Goal: Task Accomplishment & Management: Manage account settings

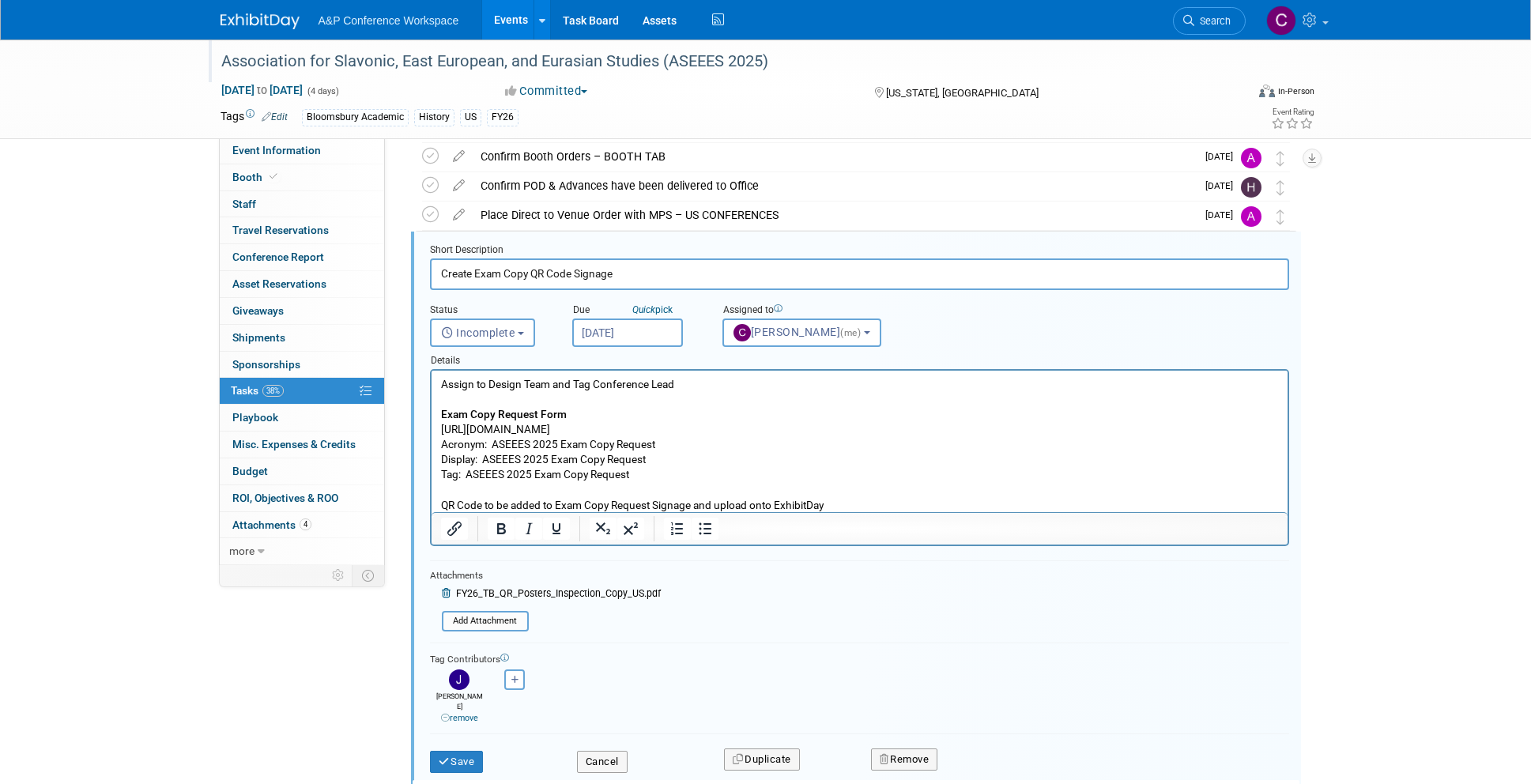
click at [524, 57] on div "Association for Slavonic, East European, and Eurasian Studies (ASEEES 2025)" at bounding box center [718, 61] width 1006 height 29
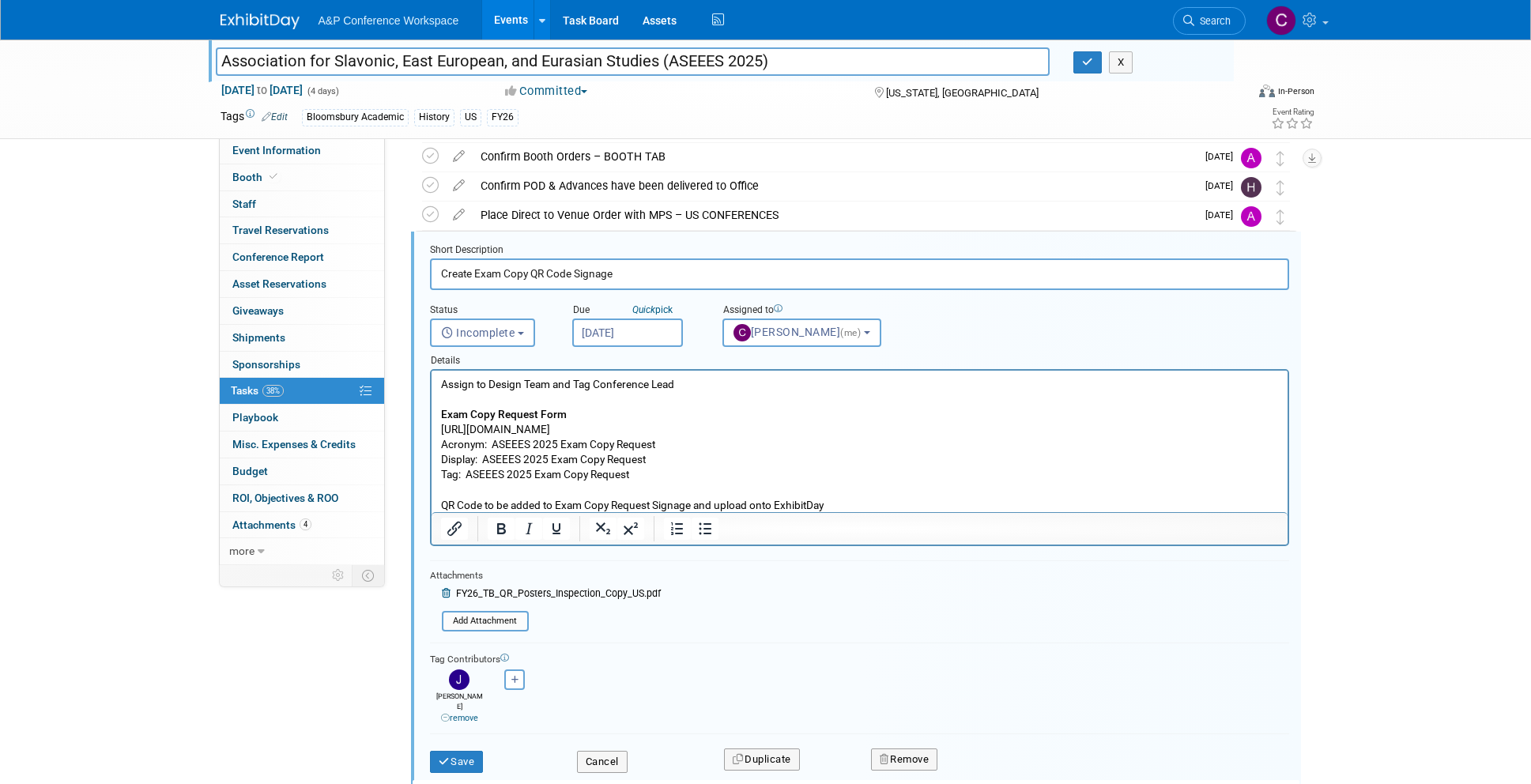
click at [524, 57] on input "Association for Slavonic, East European, and Eurasian Studies (ASEEES 2025)" at bounding box center [633, 61] width 834 height 28
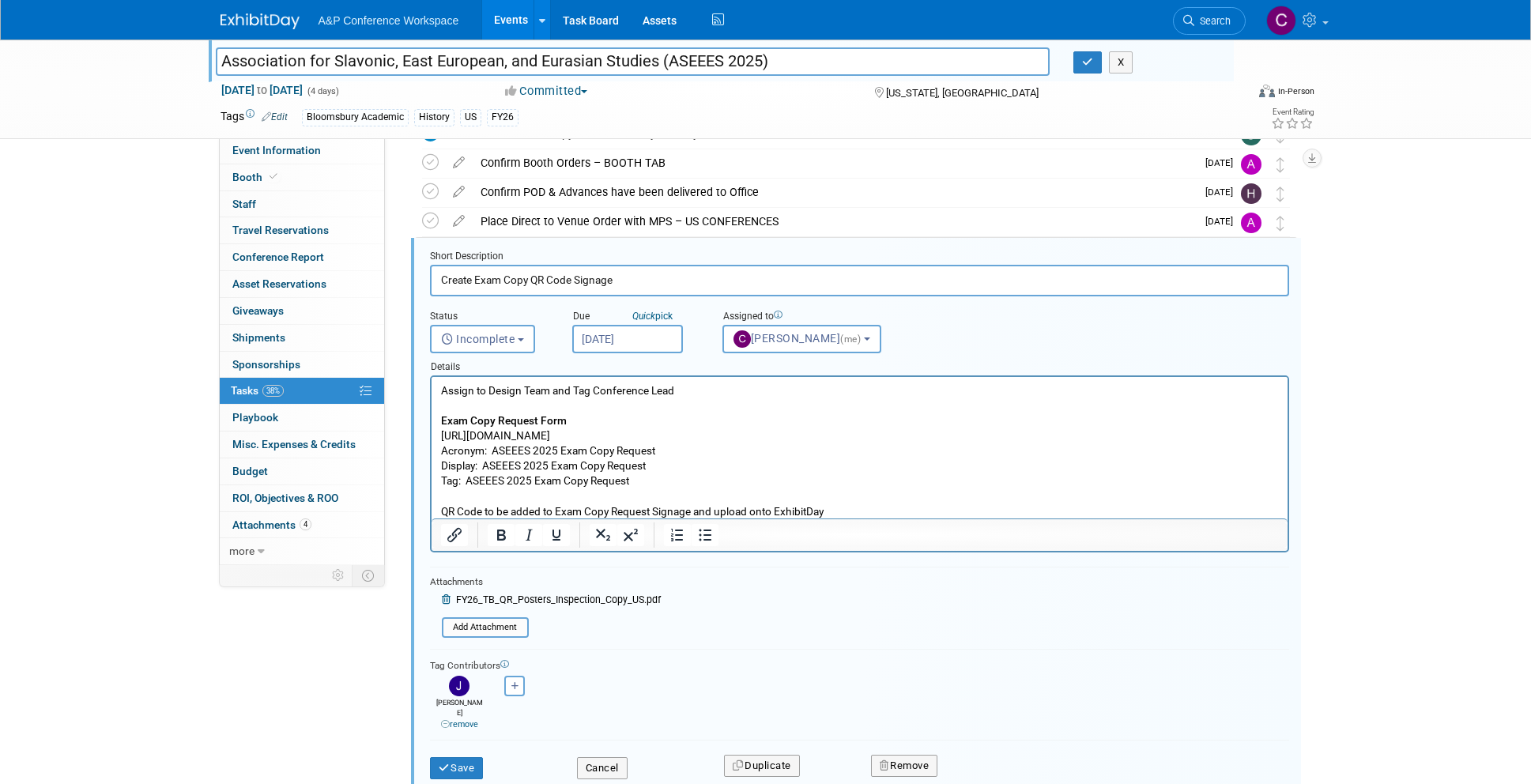
scroll to position [551, 0]
drag, startPoint x: 440, startPoint y: 434, endPoint x: 686, endPoint y: 441, distance: 246.1
click at [686, 441] on body "Assign to Design Team and Tag Conference Lead Exam Copy Request Form [URL][DOMA…" at bounding box center [859, 452] width 839 height 136
copy p "[URL][DOMAIN_NAME]"
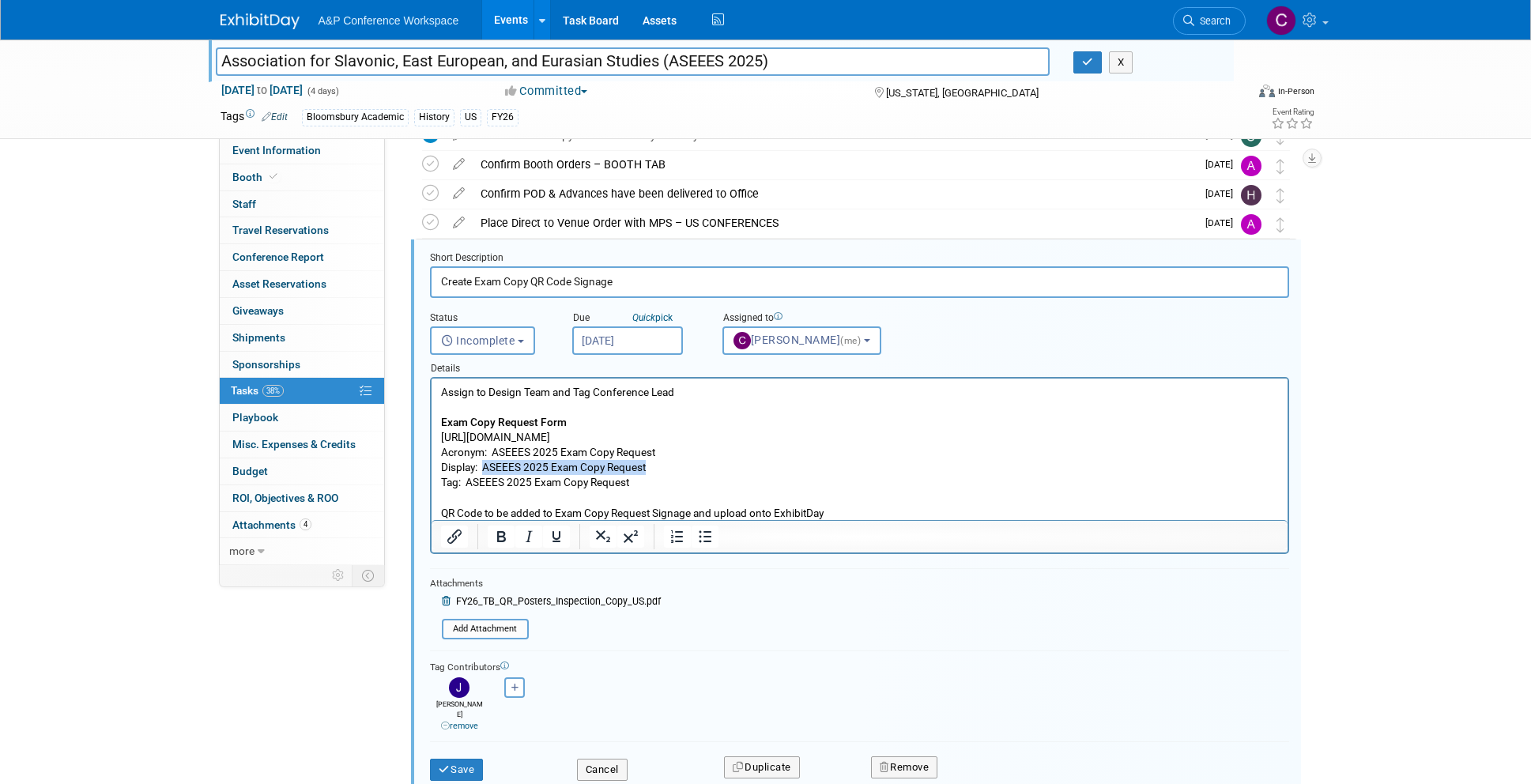
drag, startPoint x: 485, startPoint y: 466, endPoint x: 673, endPoint y: 468, distance: 188.0
click at [673, 468] on p "Assign to Design Team and Tag Conference Lead Exam Copy Request Form [URL][DOMA…" at bounding box center [859, 453] width 838 height 136
copy p "ASEEES 2025 Exam Copy Request"
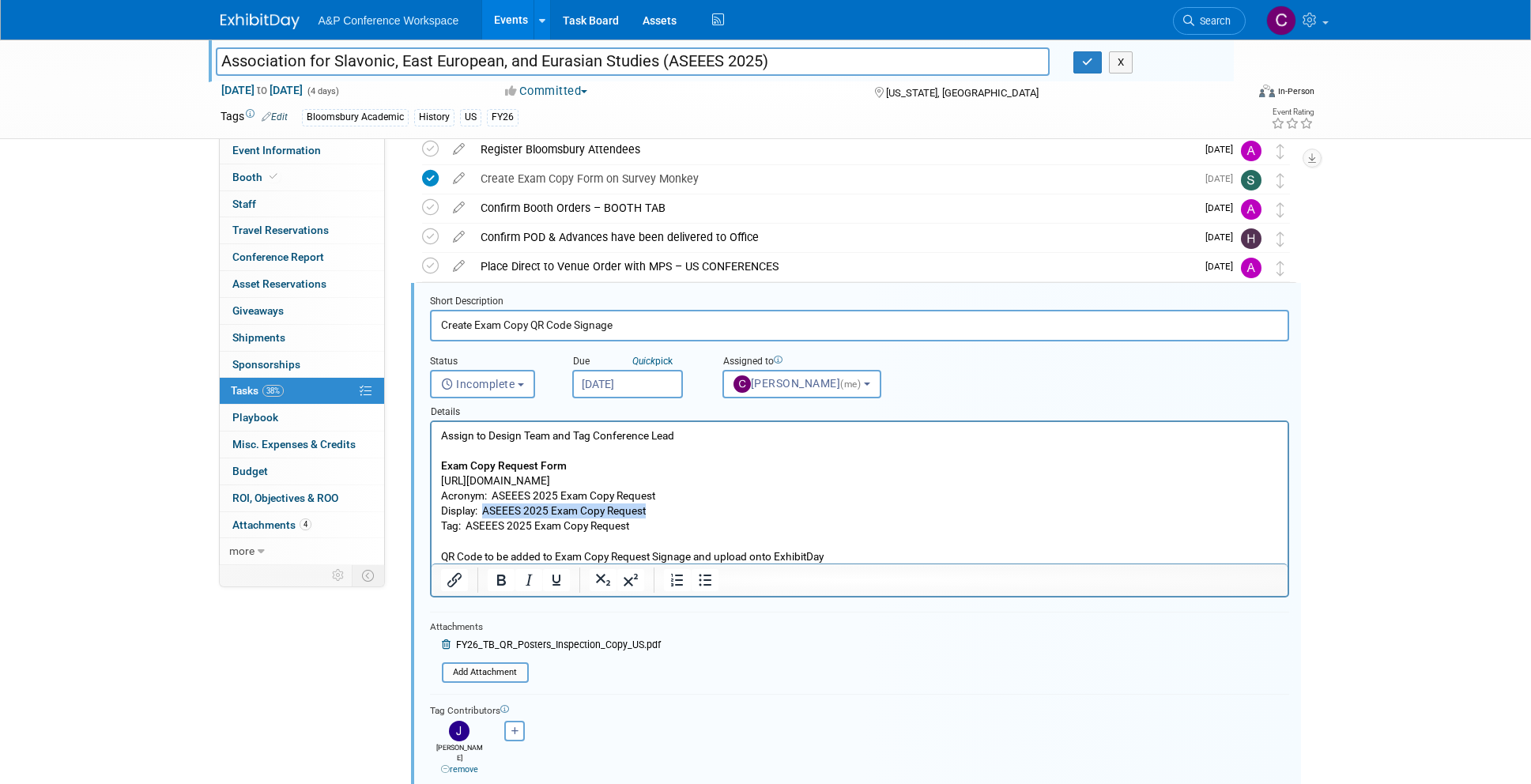
scroll to position [507, 0]
drag, startPoint x: 467, startPoint y: 524, endPoint x: 658, endPoint y: 532, distance: 191.2
click at [658, 532] on p "Assign to Design Team and Tag Conference Lead Exam Copy Request Form [URL][DOMA…" at bounding box center [859, 496] width 838 height 136
copy p "ASEEES 2025 Exam Copy Request"
drag, startPoint x: 699, startPoint y: 64, endPoint x: 677, endPoint y: 62, distance: 22.1
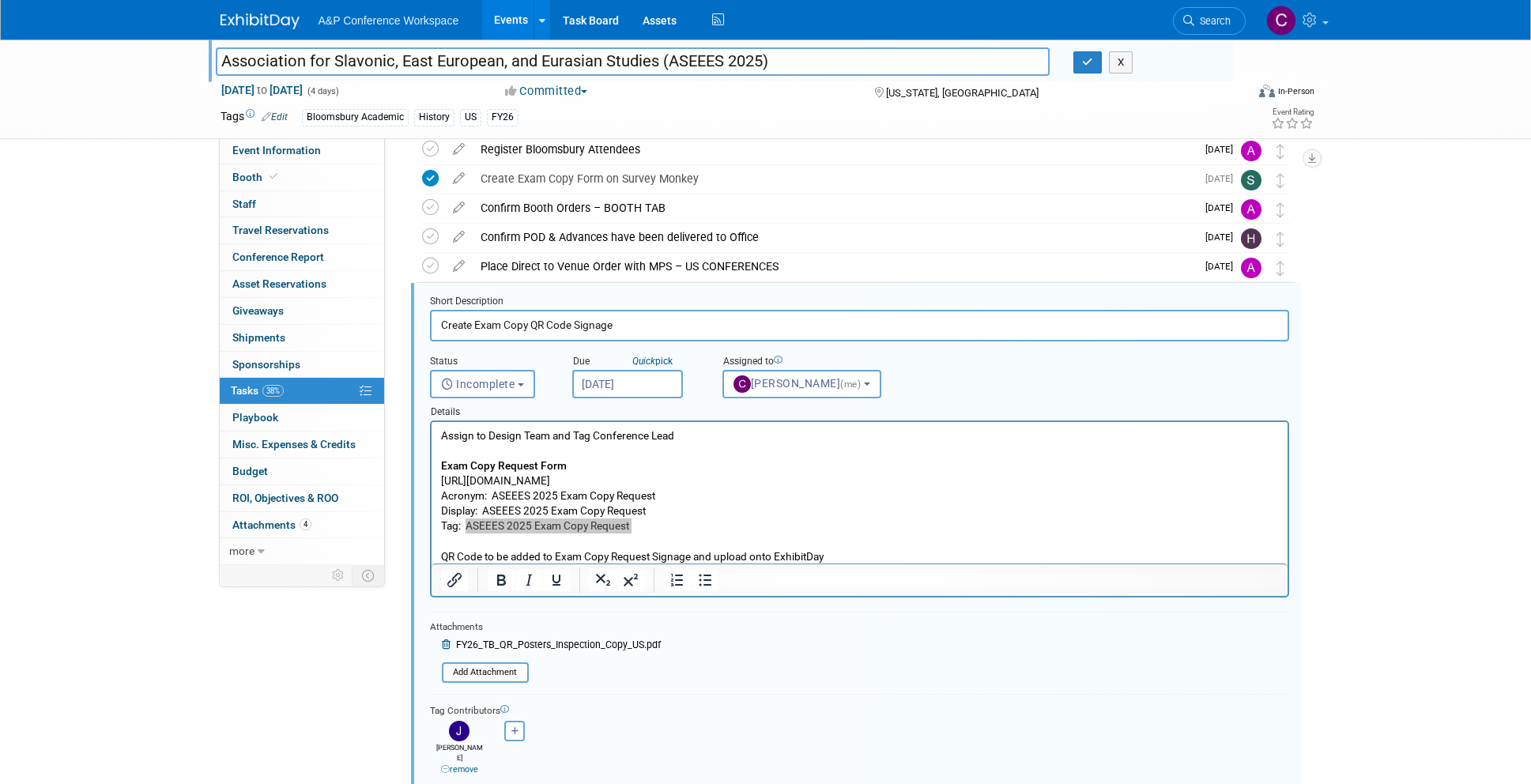
click at [698, 64] on input "Association for Slavonic, East European, and Eurasian Studies (ASEEES 2025)" at bounding box center [633, 61] width 834 height 28
click at [669, 61] on input "Association for Slavonic, East European, and Eurasian Studies (ASEEES 2025)" at bounding box center [633, 61] width 834 height 28
drag, startPoint x: 667, startPoint y: 61, endPoint x: 765, endPoint y: 59, distance: 98.0
click at [765, 59] on input "Association for Slavonic, East European, and Eurasian Studies (ASEEES 2025)" at bounding box center [633, 61] width 834 height 28
click at [428, 267] on icon at bounding box center [430, 266] width 16 height 16
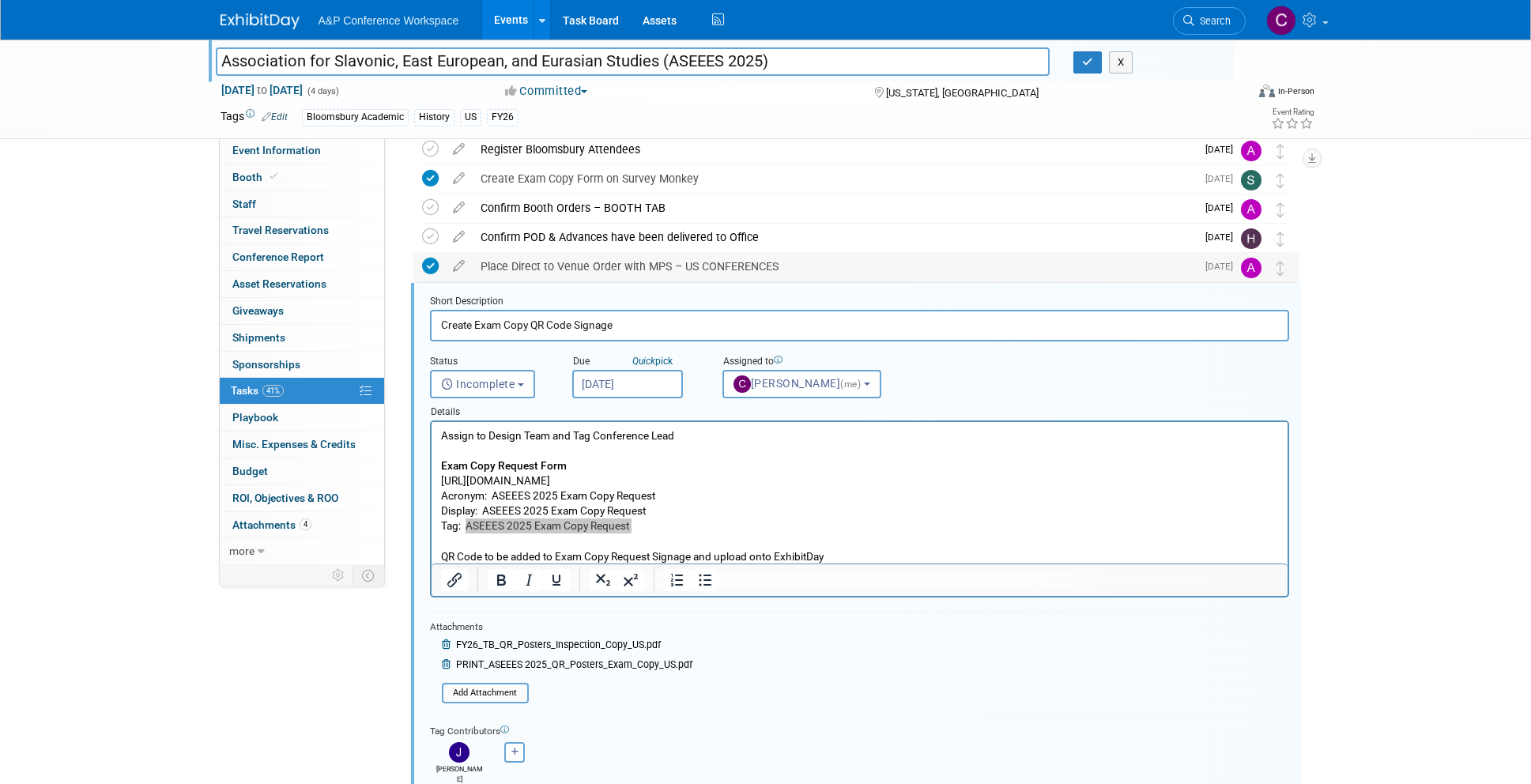
click at [430, 267] on icon at bounding box center [430, 266] width 16 height 16
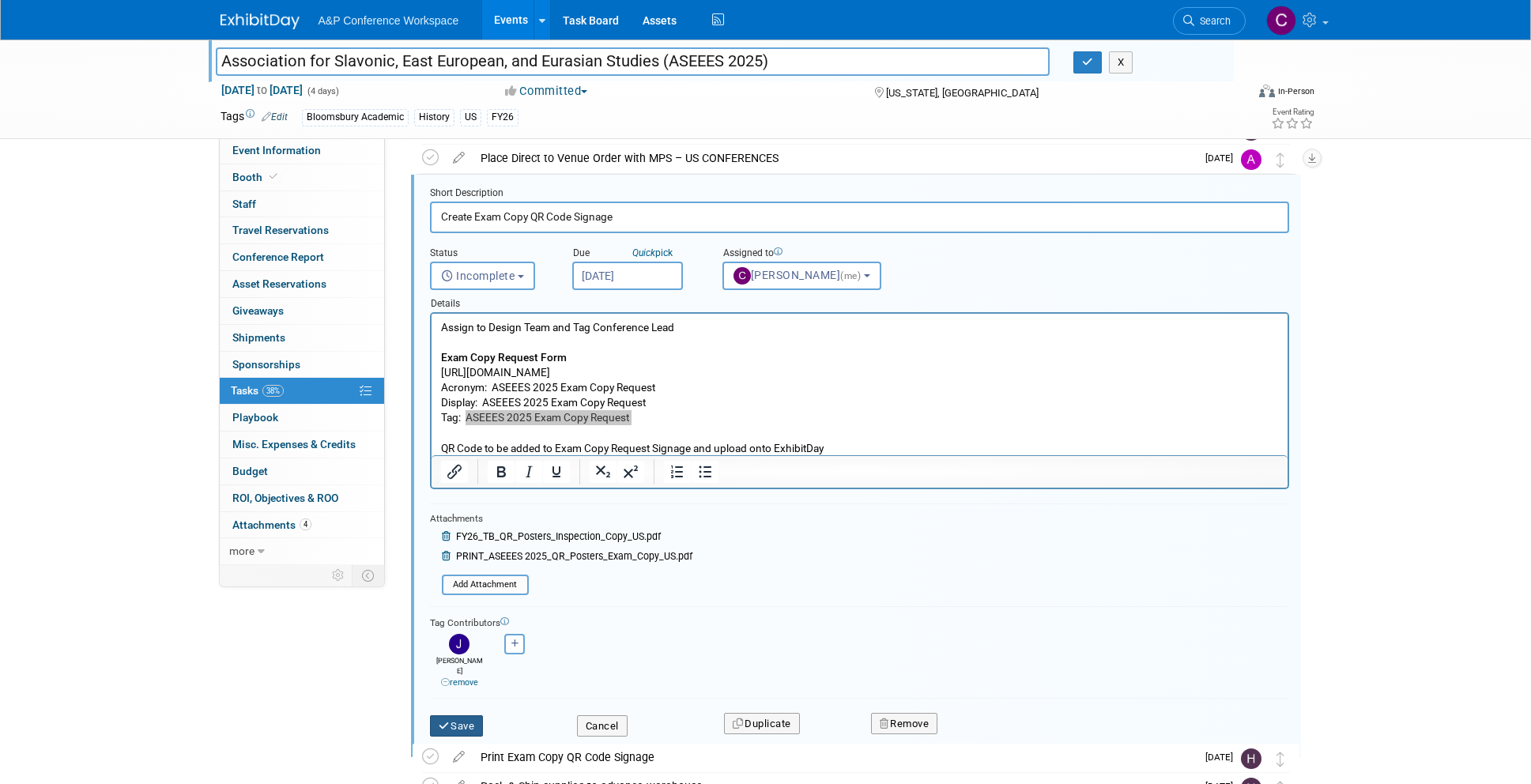
scroll to position [616, 0]
click at [462, 714] on button "Save" at bounding box center [457, 725] width 54 height 22
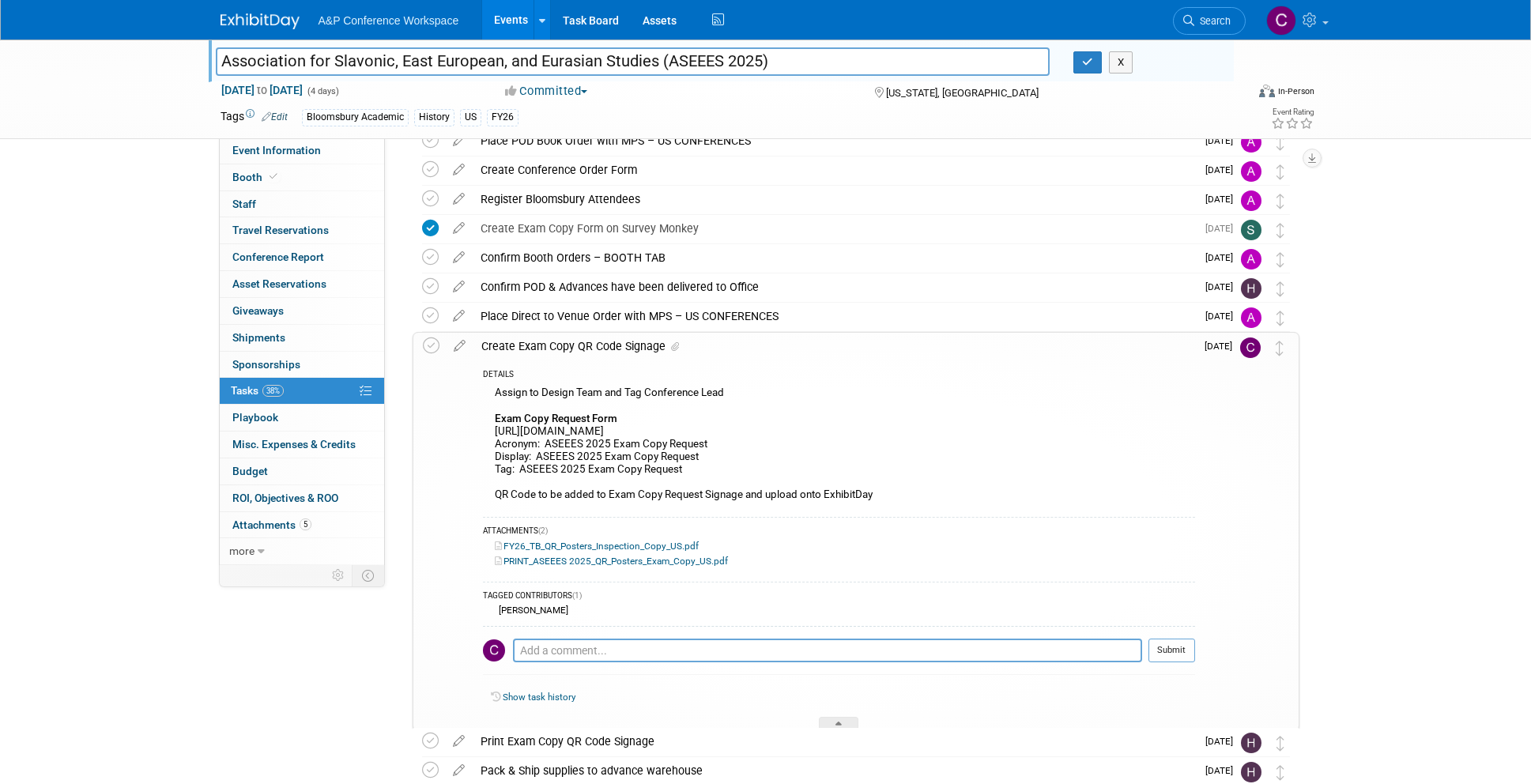
scroll to position [456, 0]
click at [430, 345] on icon at bounding box center [430, 347] width 16 height 16
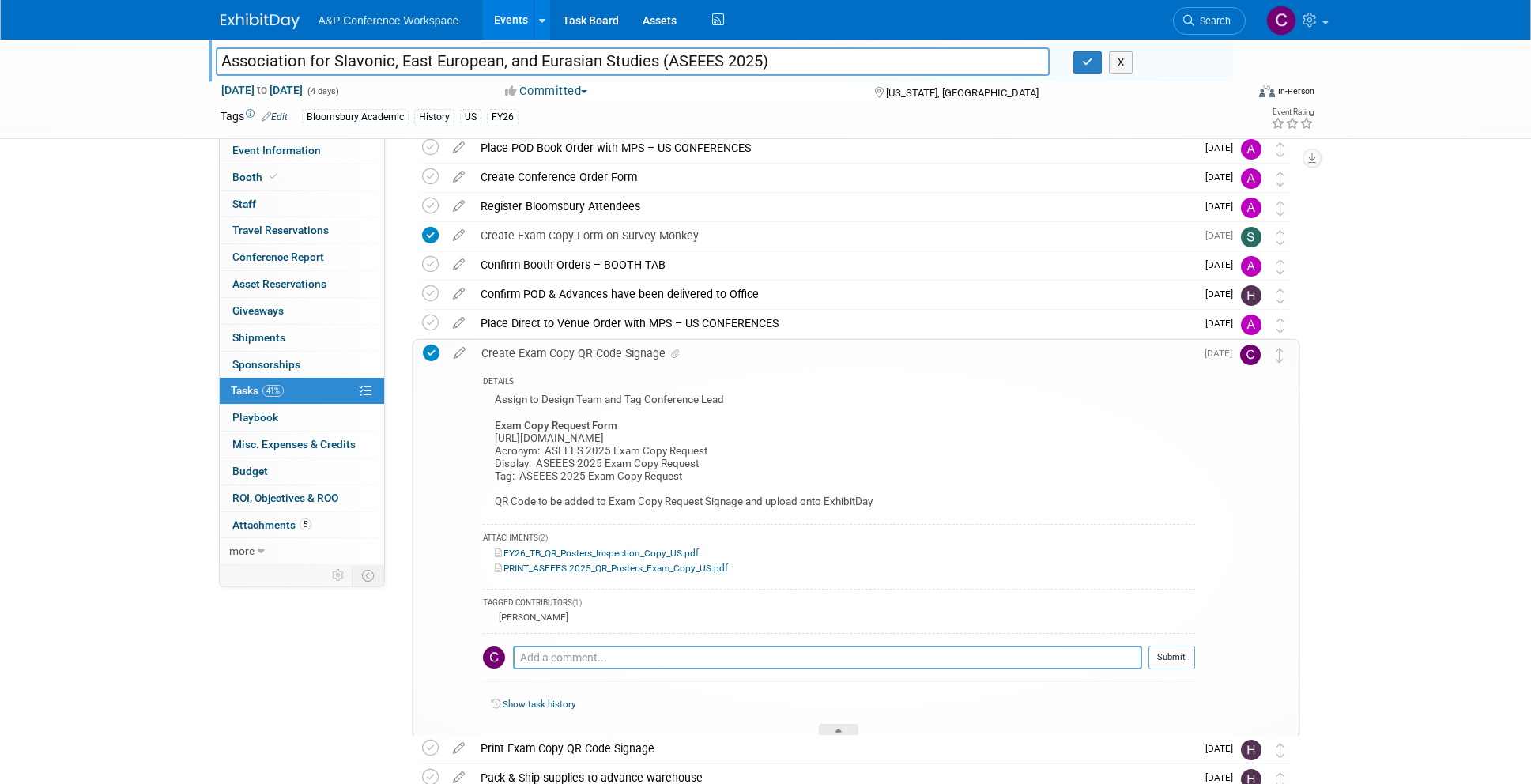
scroll to position [451, 0]
click at [619, 59] on input "Association for Slavonic, East European, and Eurasian Studies (ASEEES 2025)" at bounding box center [633, 61] width 834 height 28
click at [589, 349] on div "Create Exam Copy QR Code Signage" at bounding box center [834, 352] width 722 height 27
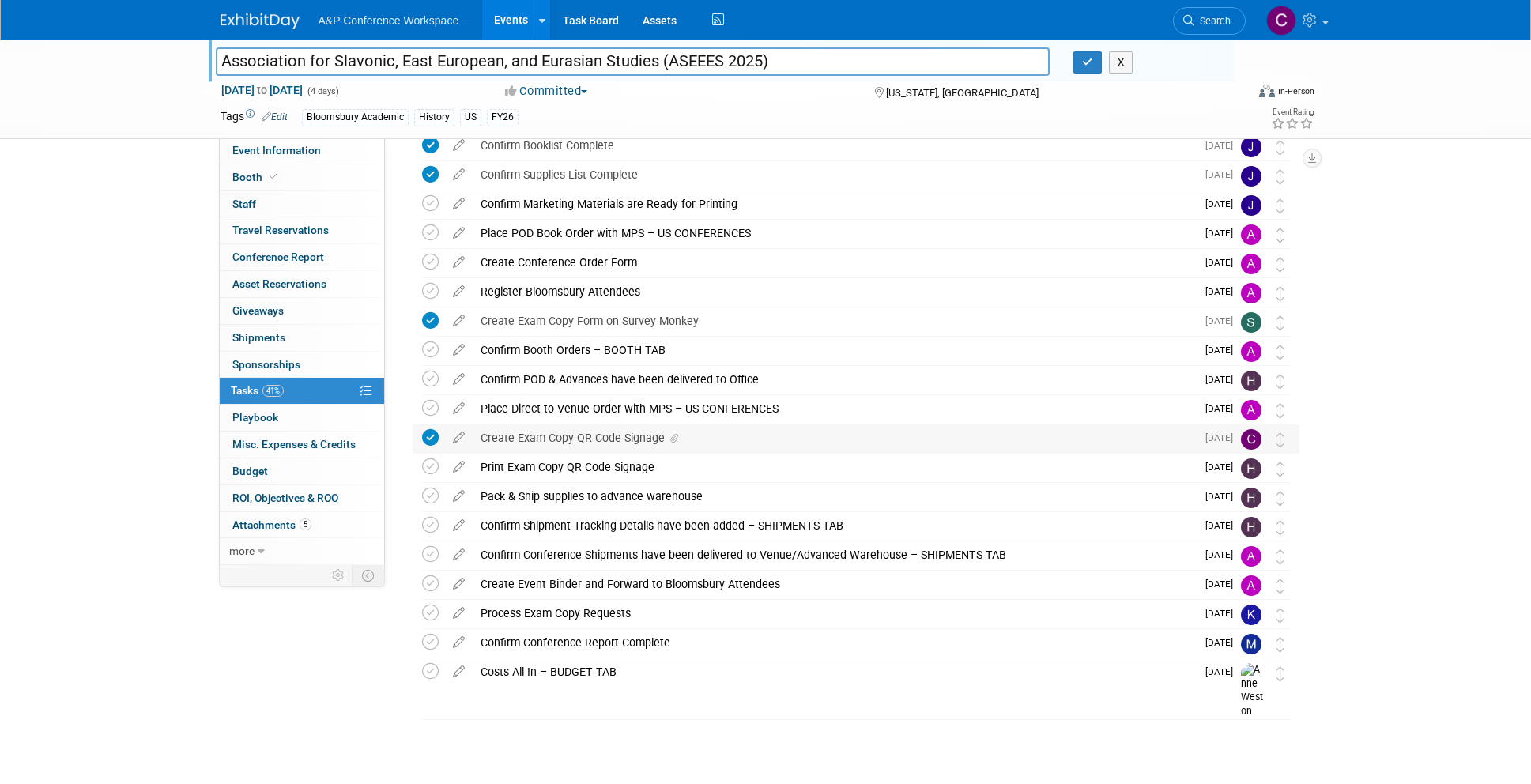
scroll to position [364, 0]
click at [580, 440] on div "Create Exam Copy QR Code Signage" at bounding box center [833, 438] width 723 height 27
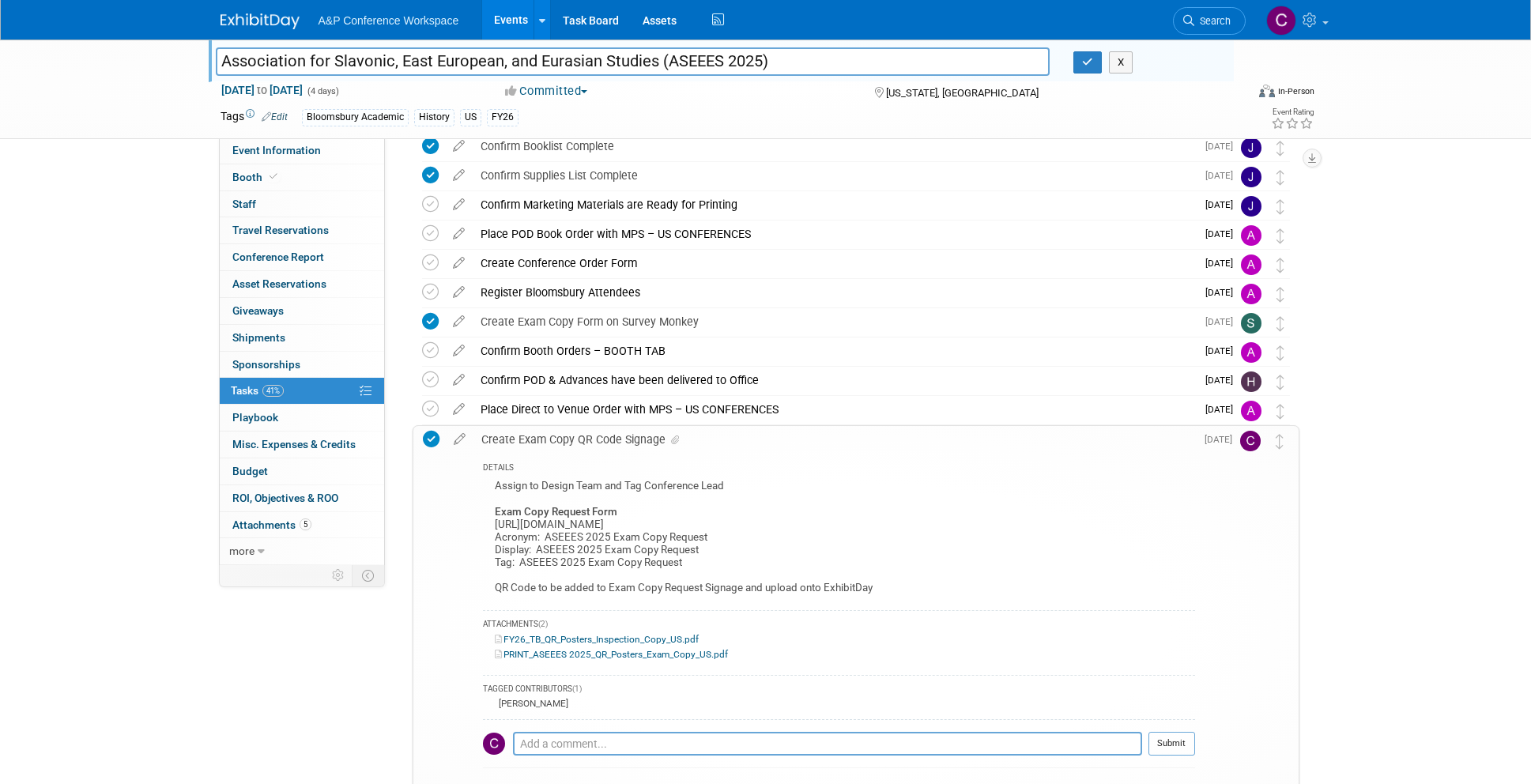
click at [580, 440] on div "Create Exam Copy QR Code Signage" at bounding box center [834, 439] width 722 height 27
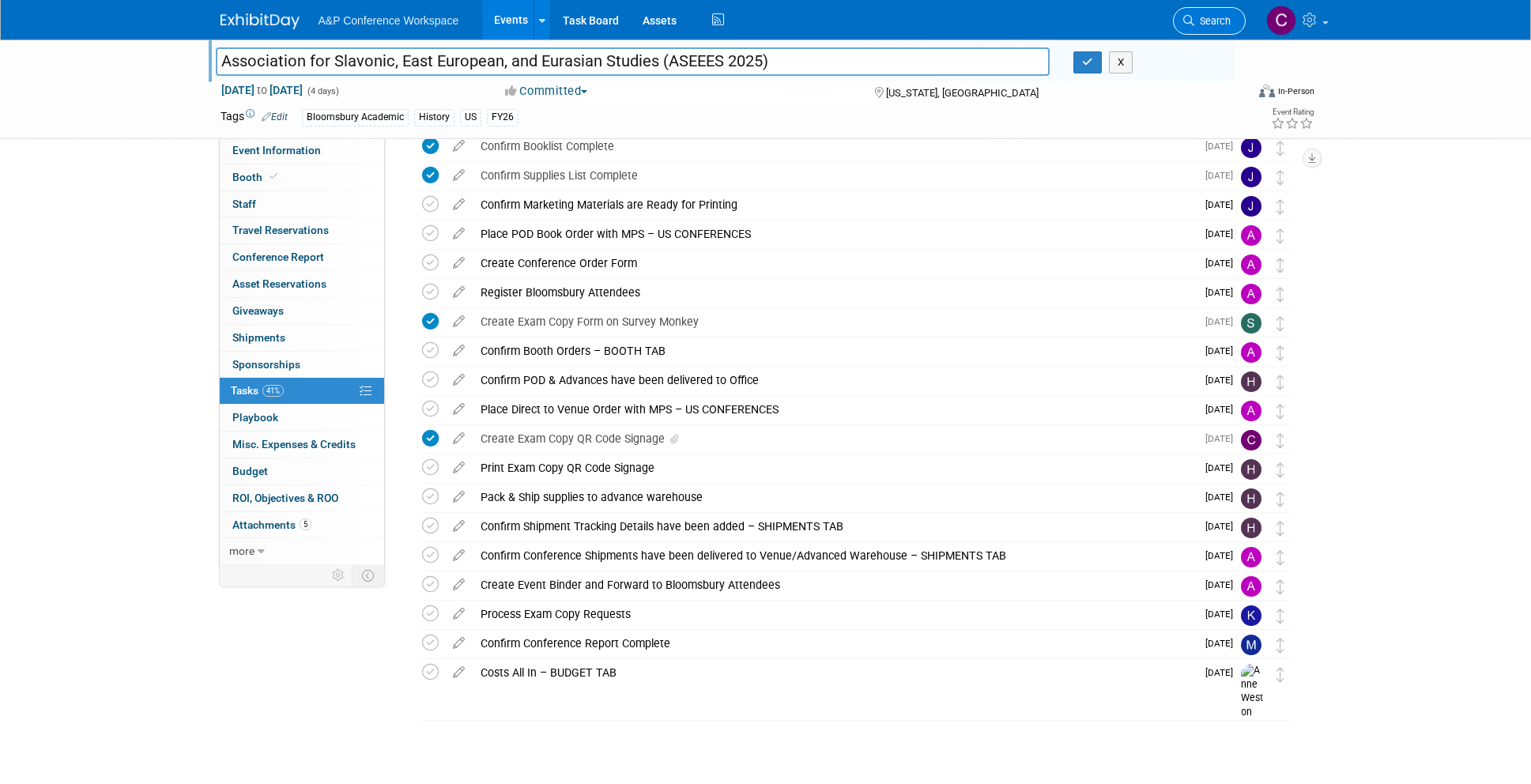
click at [1199, 21] on span "Search" at bounding box center [1213, 21] width 36 height 12
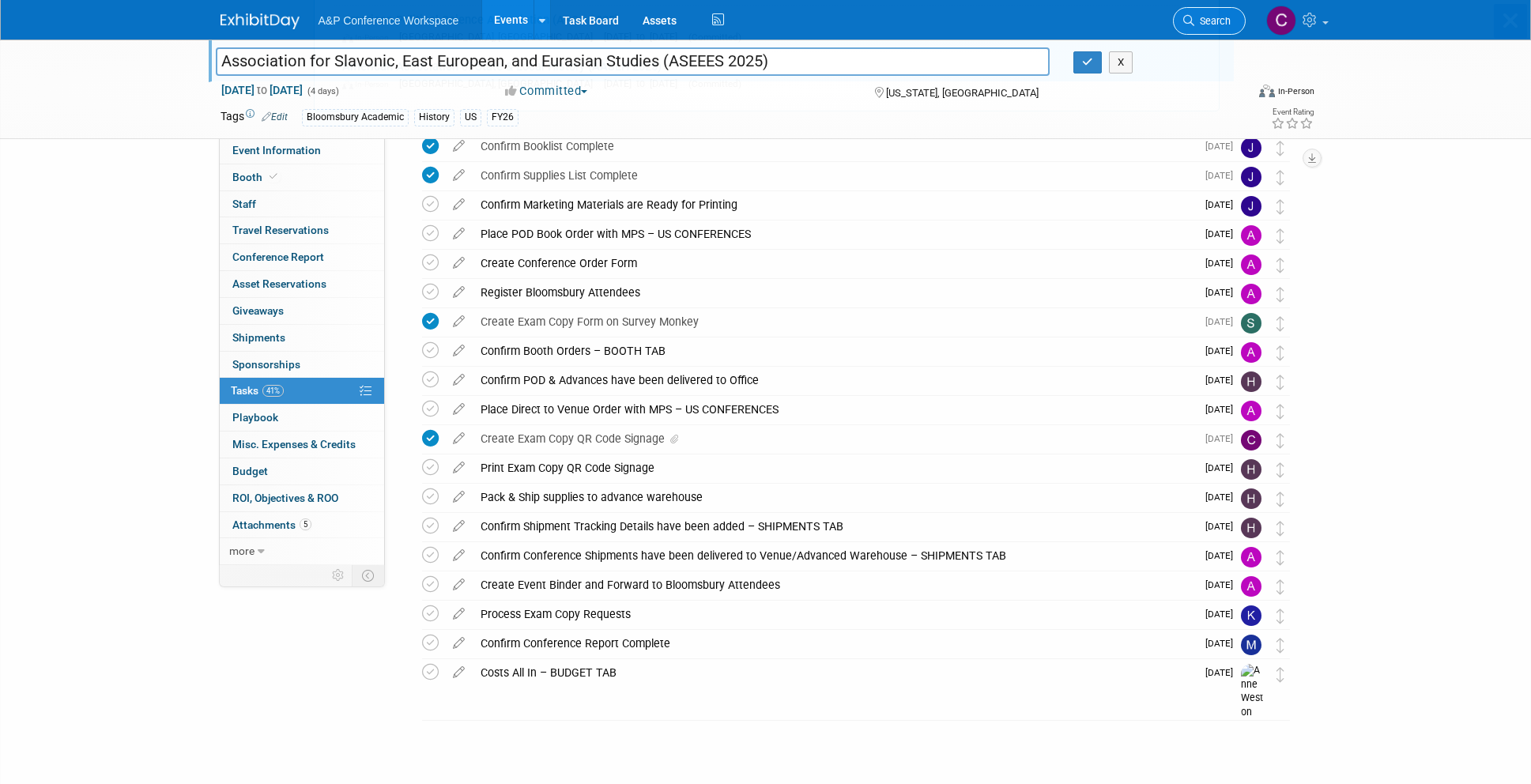
scroll to position [0, 0]
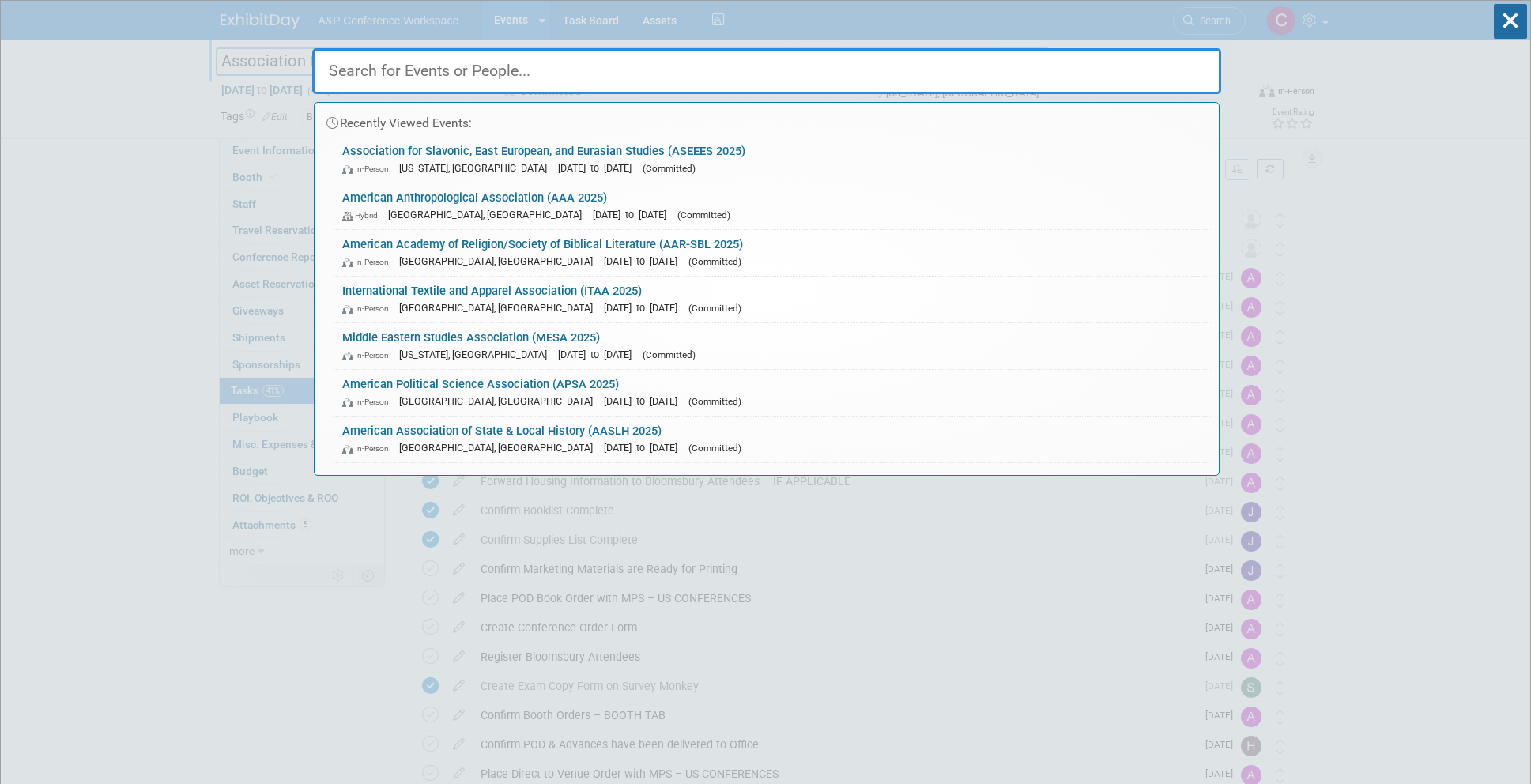
paste input "AfSA 2025"
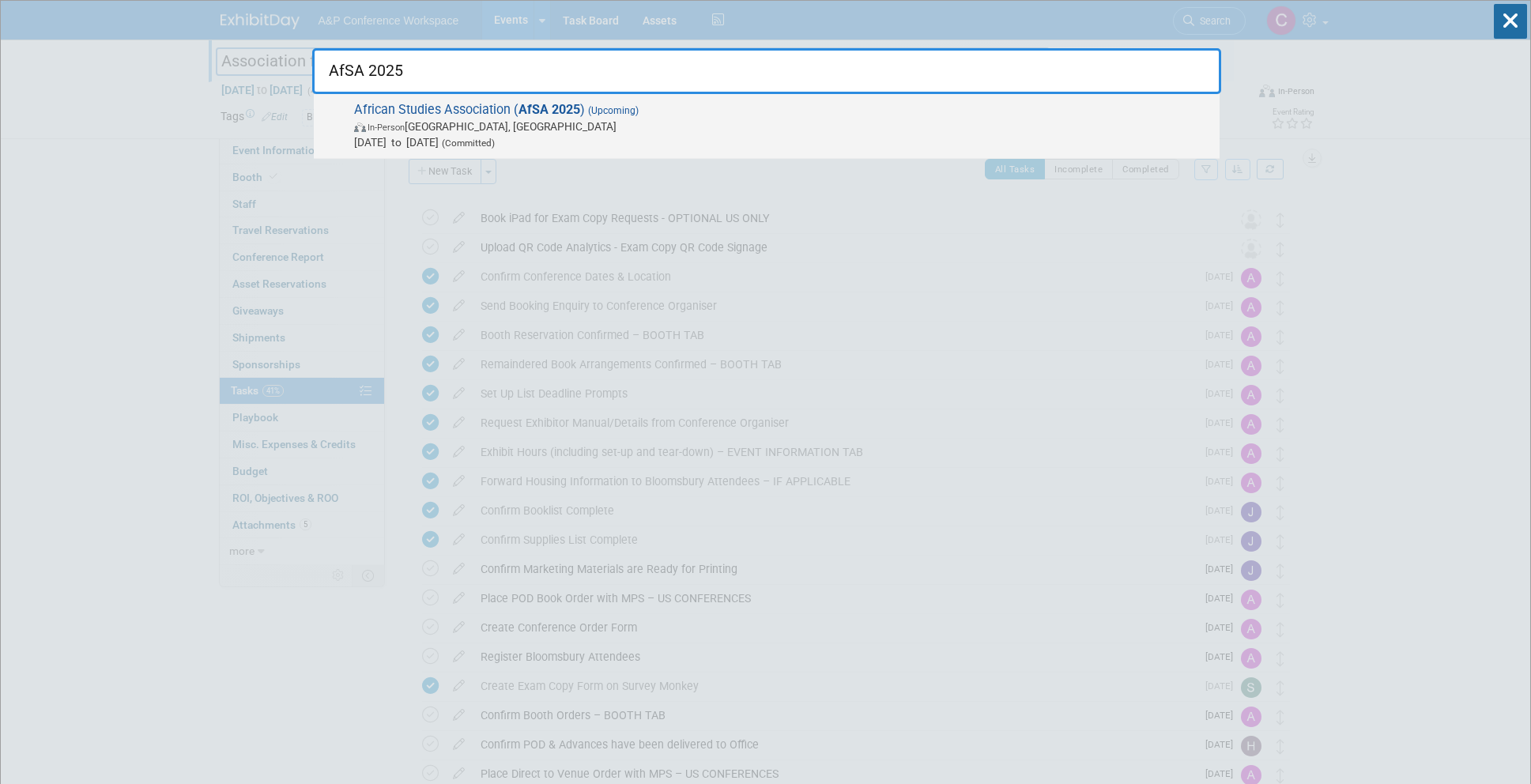
type input "AfSA 2025"
click at [581, 107] on span "African Studies Association ( AfSA 2025 ) (Upcoming) In-Person [GEOGRAPHIC_DATA…" at bounding box center [781, 126] width 862 height 48
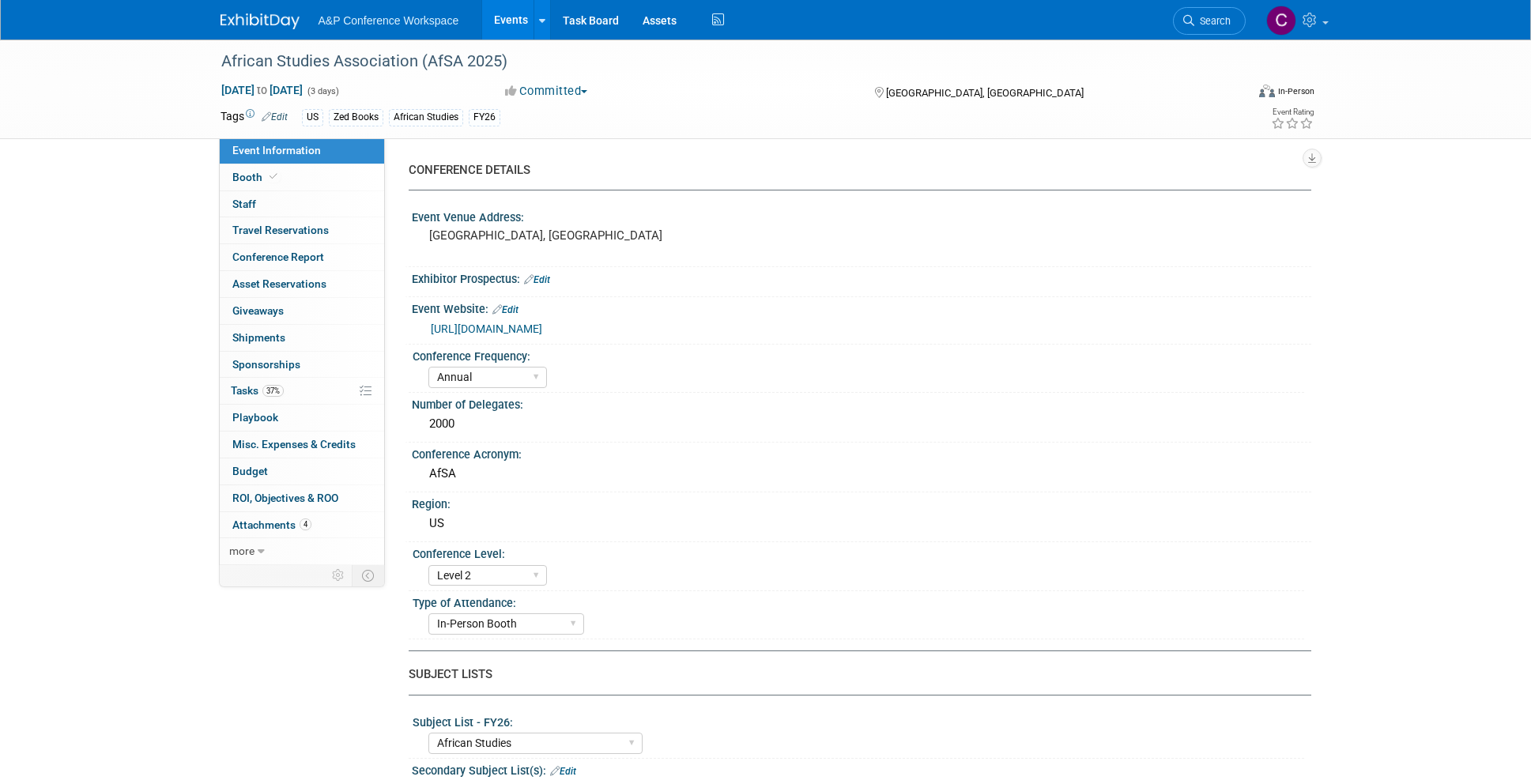
select select "Annual"
select select "Level 2"
select select "In-Person Booth"
select select "African Studies"
select select "Zed Books"
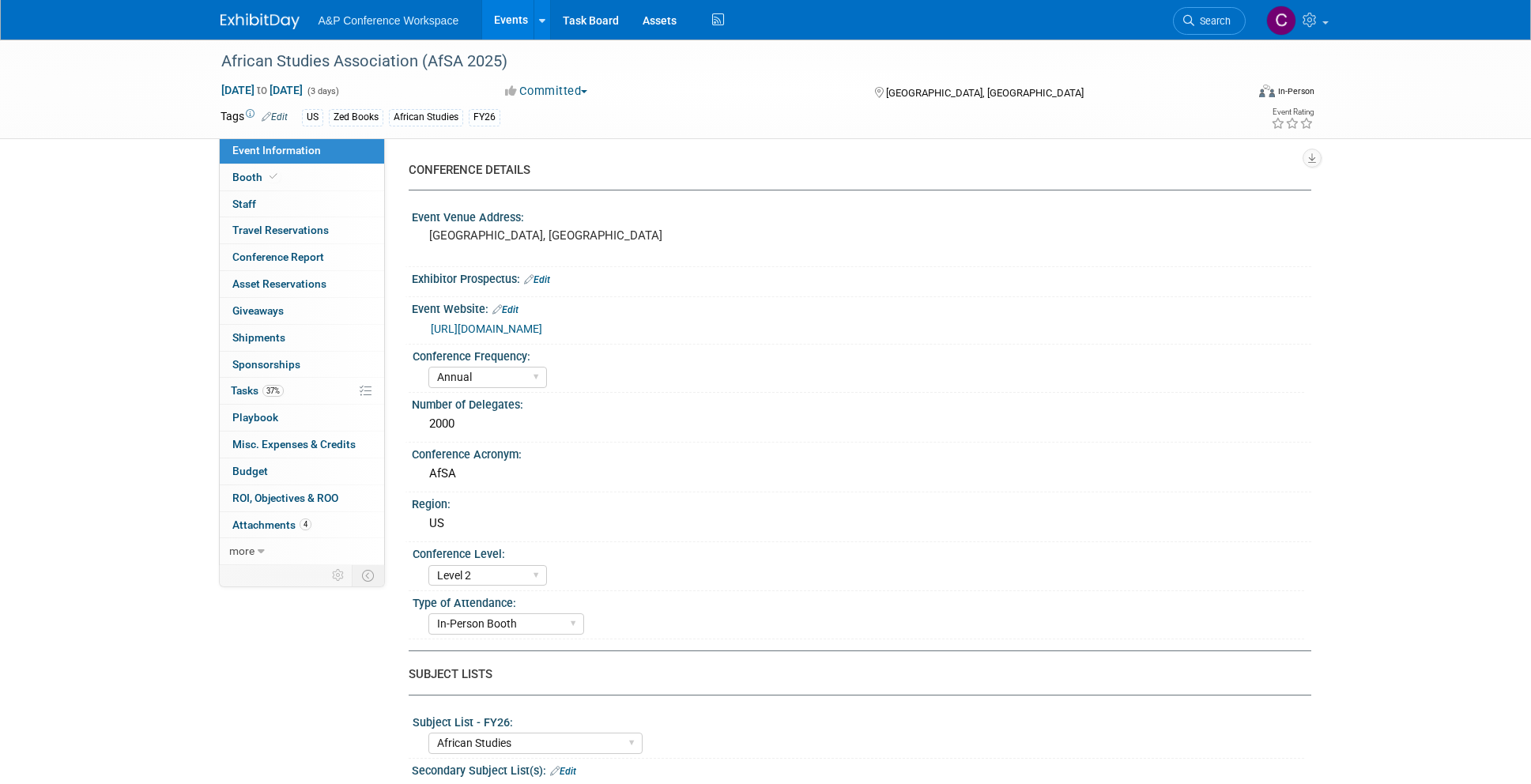
select select "[PERSON_NAME]"
select select "Networking/Commissioning"
click at [251, 384] on span "Tasks 37%" at bounding box center [257, 390] width 53 height 13
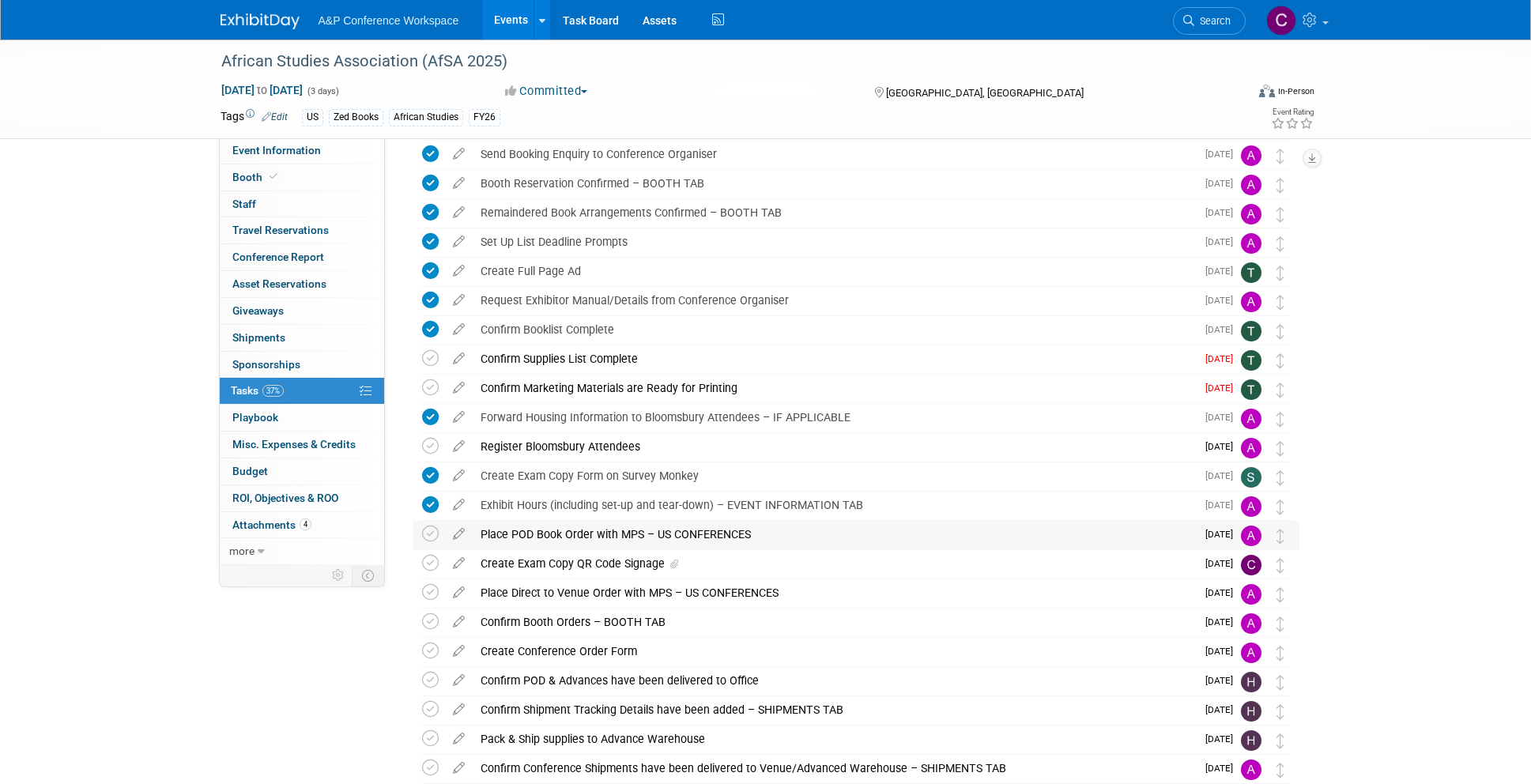
scroll to position [177, 0]
click at [697, 561] on div "Create Exam Copy QR Code Signage" at bounding box center [833, 564] width 723 height 27
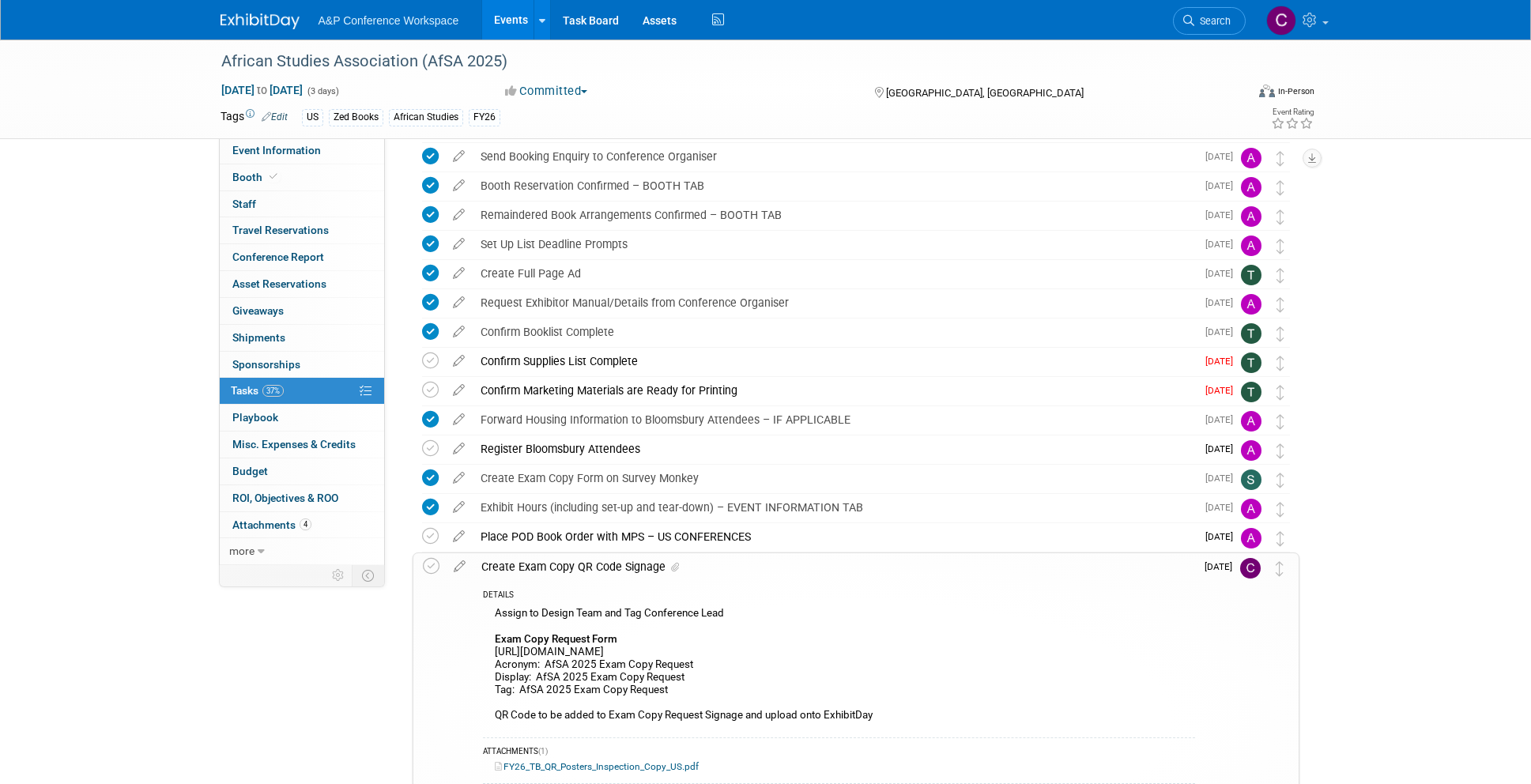
scroll to position [177, 0]
click at [461, 562] on icon at bounding box center [460, 564] width 28 height 20
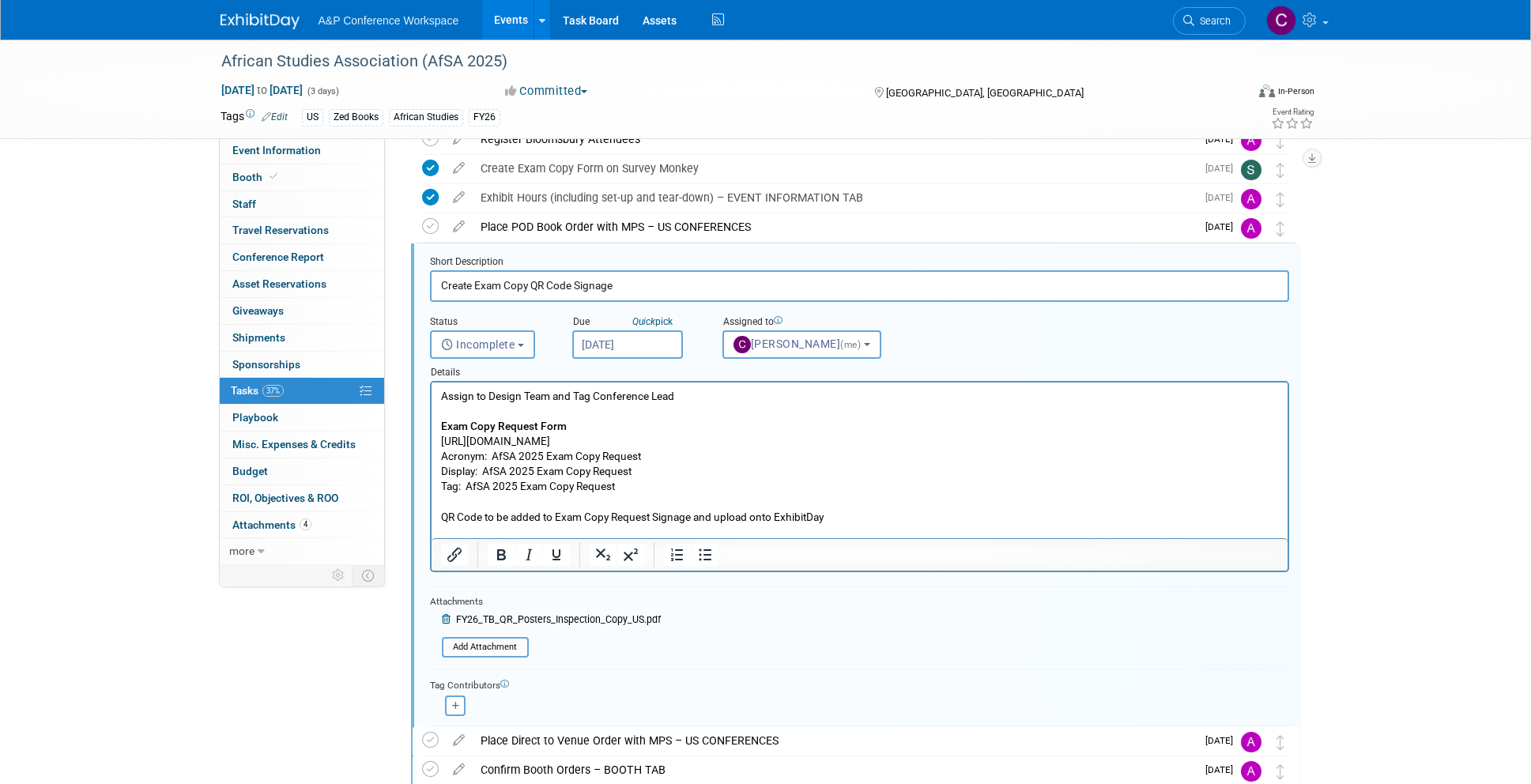
scroll to position [500, 0]
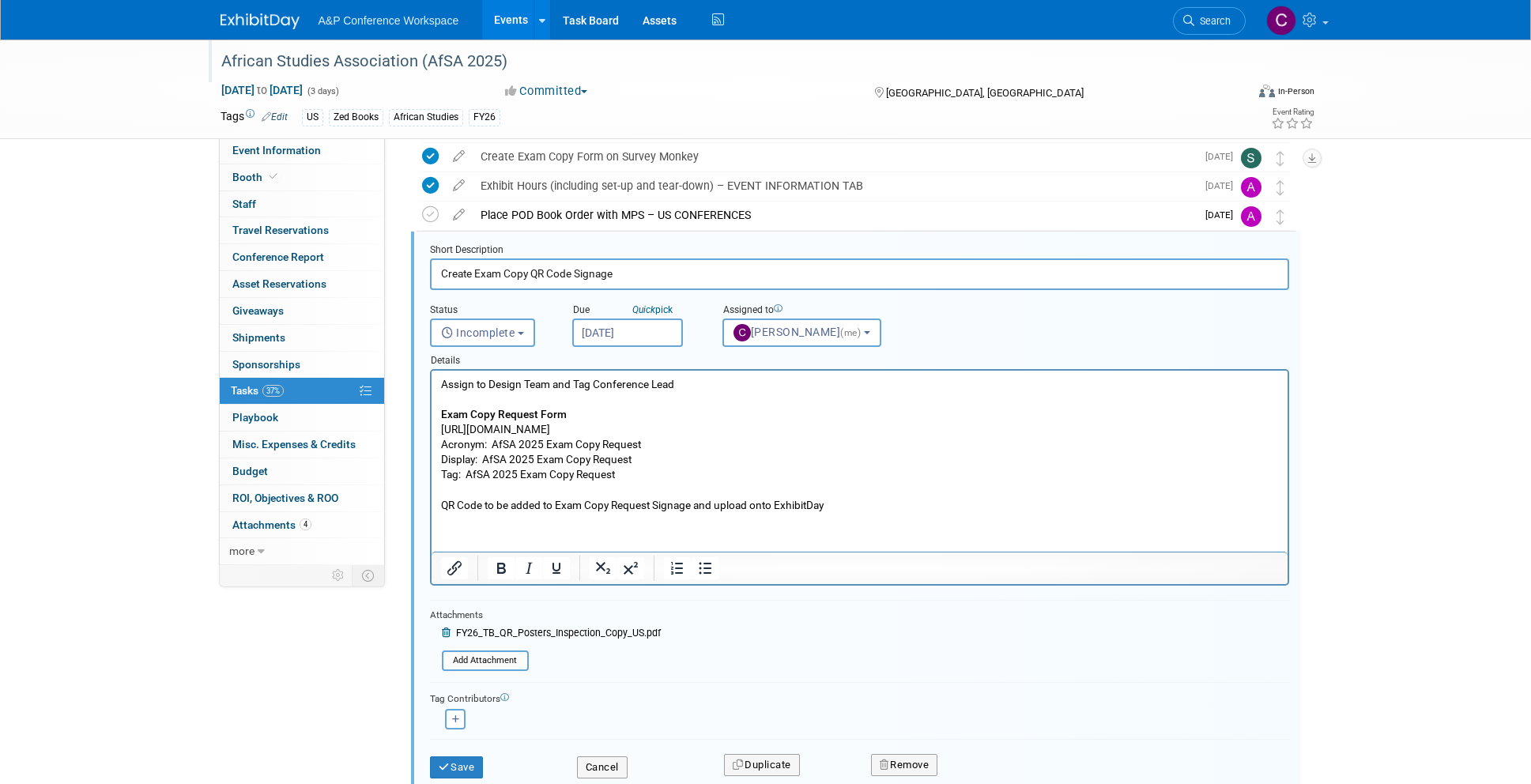
click at [431, 57] on div "African Studies Association (AfSA 2025)" at bounding box center [718, 61] width 1006 height 29
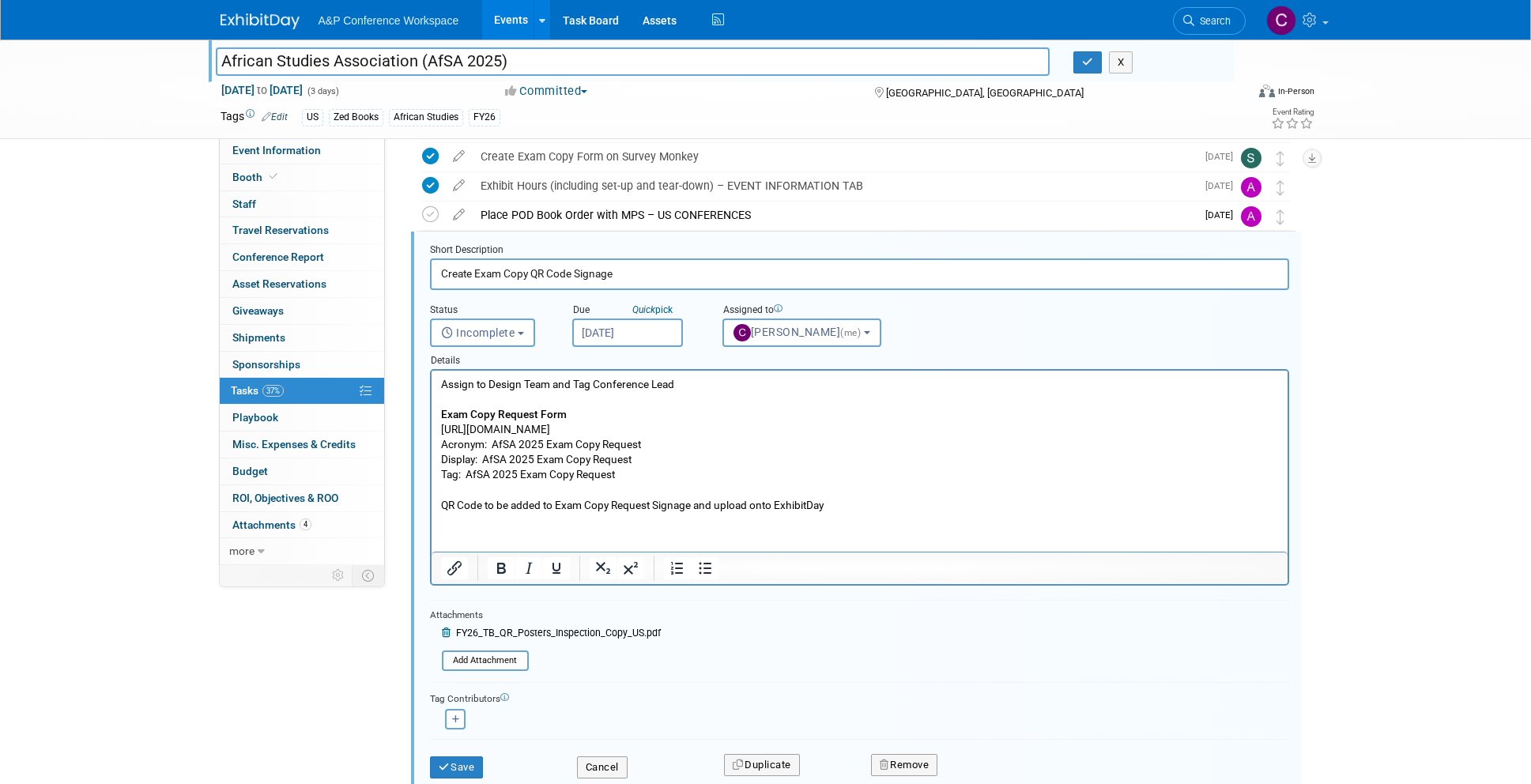
click at [431, 57] on input "African Studies Association (AfSA 2025)" at bounding box center [633, 61] width 834 height 28
click at [447, 54] on input "African Studies Association (AfSA 2025)" at bounding box center [633, 61] width 834 height 28
click at [433, 59] on input "African Studies Association (AfSA 2025)" at bounding box center [633, 61] width 834 height 28
drag, startPoint x: 426, startPoint y: 61, endPoint x: 505, endPoint y: 64, distance: 79.1
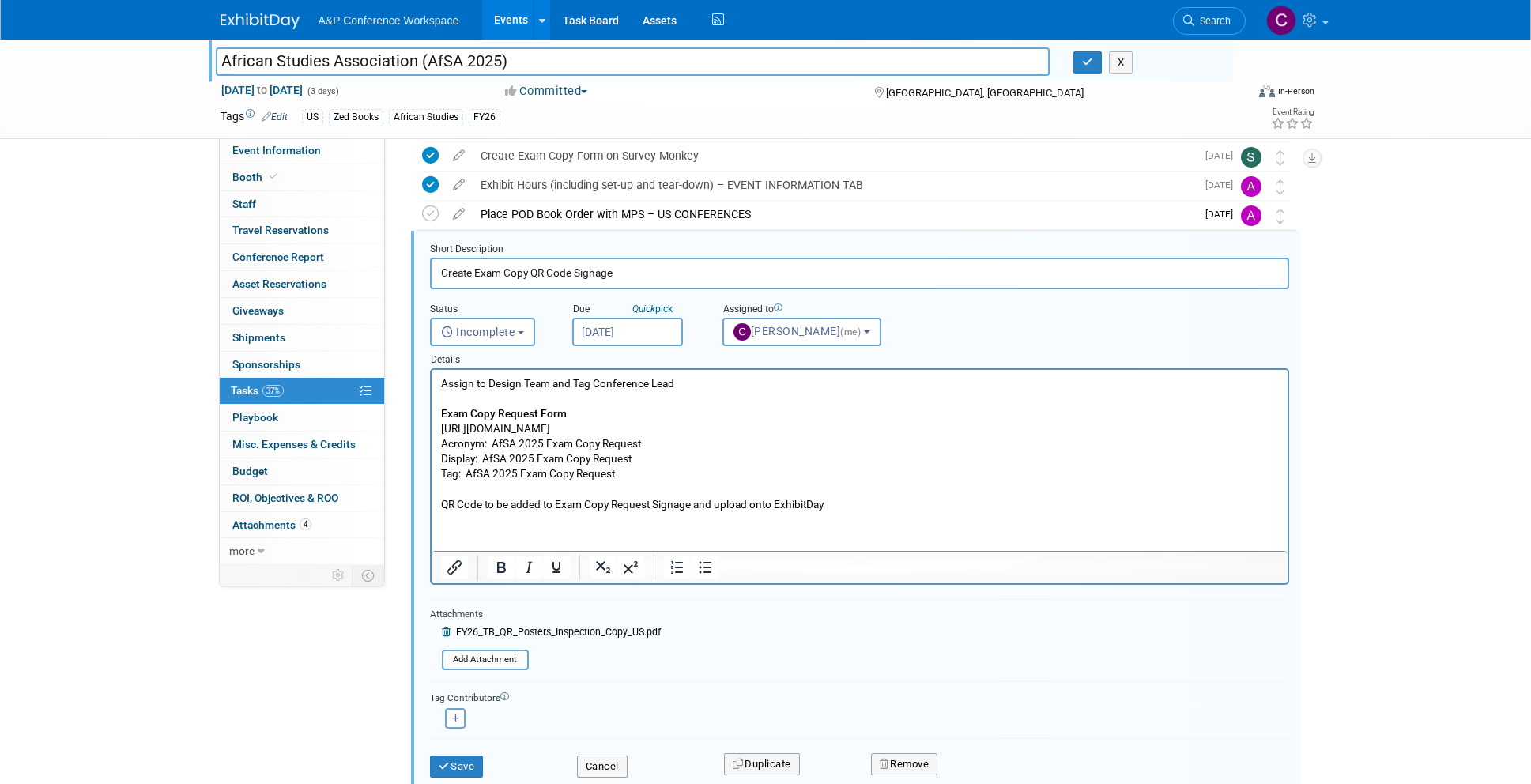
click at [505, 64] on input "African Studies Association (AfSA 2025)" at bounding box center [633, 61] width 834 height 28
drag, startPoint x: 441, startPoint y: 427, endPoint x: 673, endPoint y: 426, distance: 232.0
click at [673, 426] on p "Assign to Design Team and Tag Conference Lead Exam Copy Request Form https://ww…" at bounding box center [859, 444] width 838 height 136
copy p "https://www.surveymonkey.com/r/Q3LTMDK"
drag, startPoint x: 486, startPoint y: 456, endPoint x: 685, endPoint y: 459, distance: 199.0
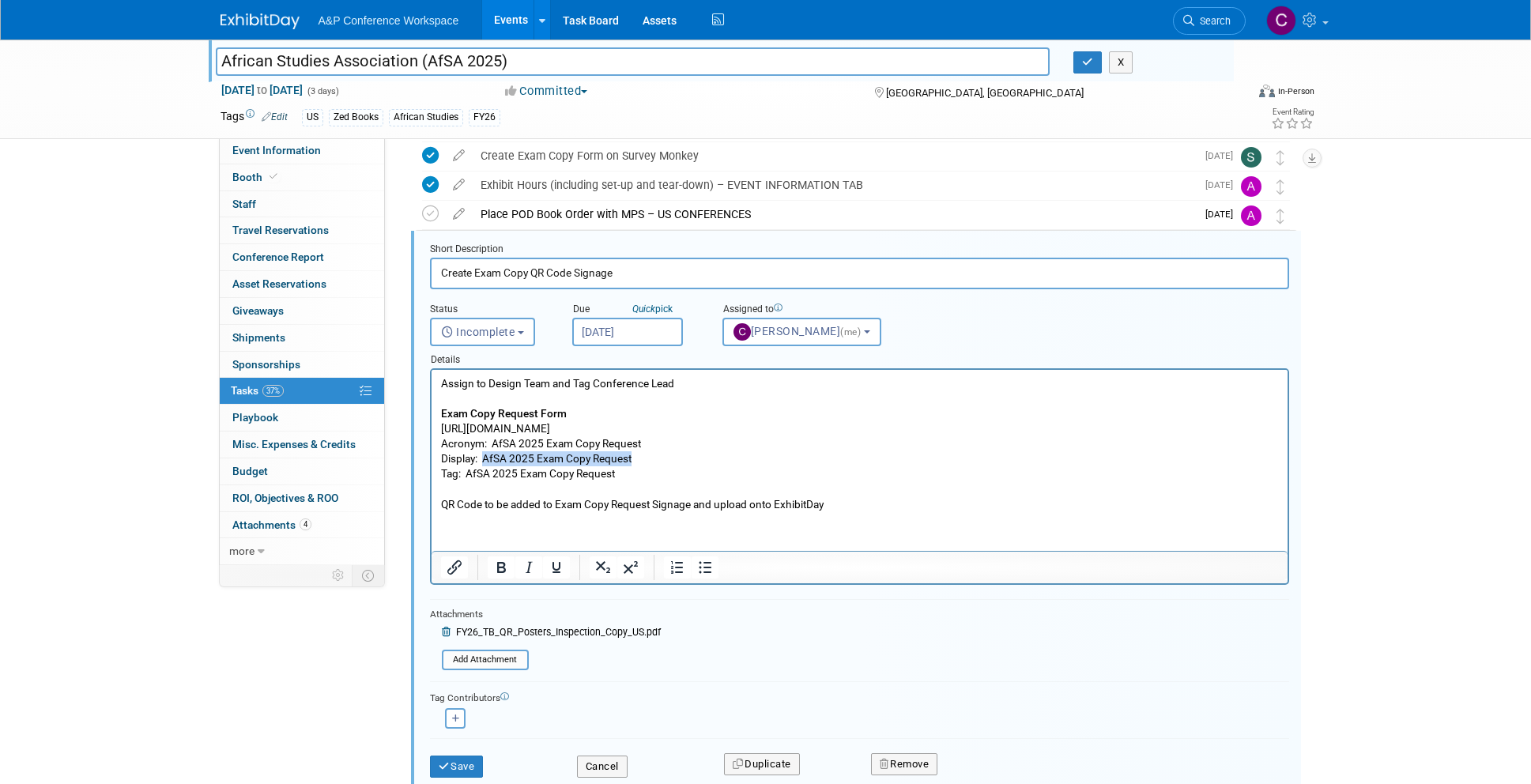
click at [685, 459] on p "Assign to Design Team and Tag Conference Lead Exam Copy Request Form https://ww…" at bounding box center [859, 444] width 838 height 136
copy p "AfSA 2025 Exam Copy Request"
drag, startPoint x: 467, startPoint y: 470, endPoint x: 654, endPoint y: 475, distance: 187.1
click at [654, 475] on p "Assign to Design Team and Tag Conference Lead Exam Copy Request Form https://ww…" at bounding box center [859, 444] width 838 height 136
copy p "AfSA 2025 Exam Copy Request"
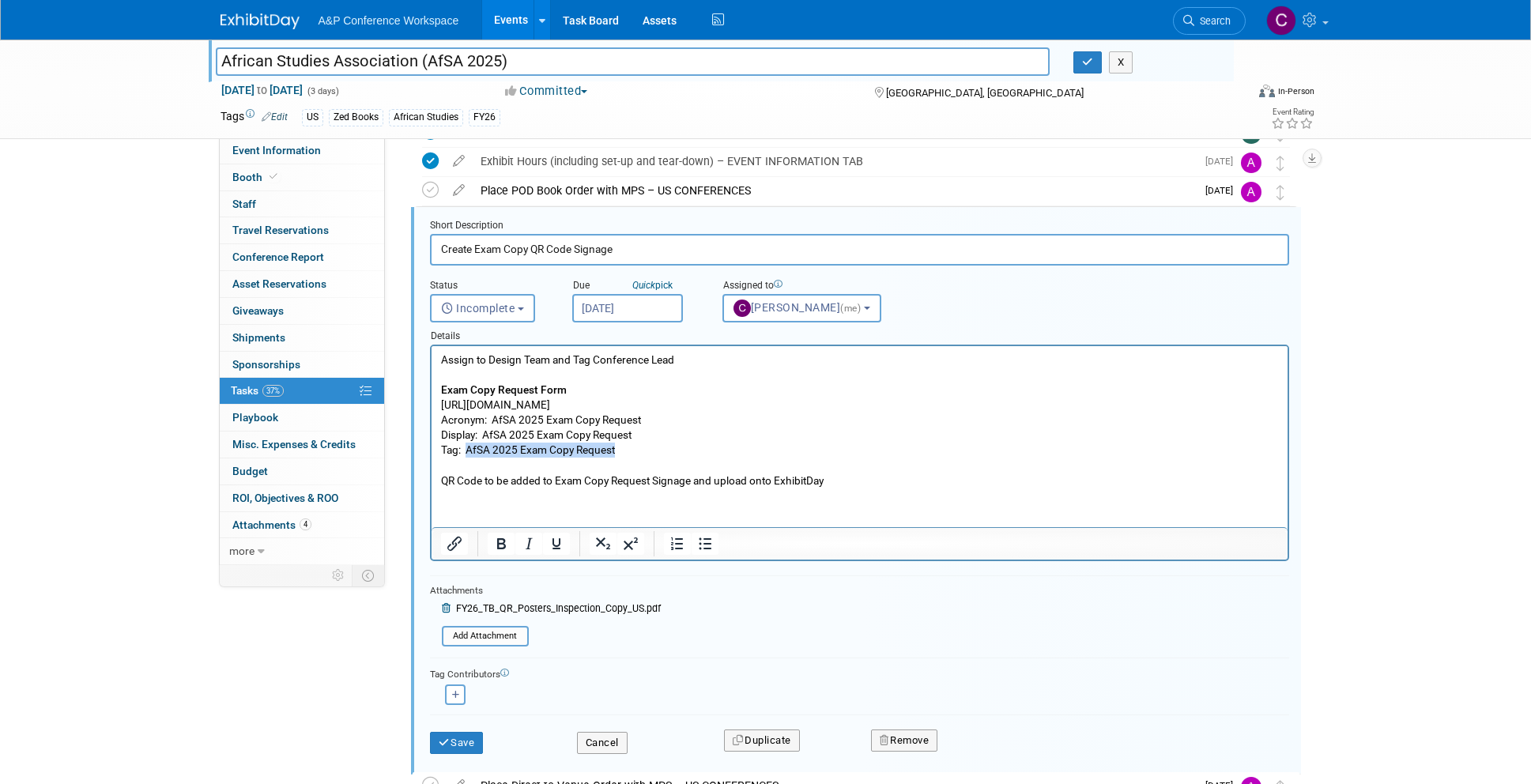
scroll to position [524, 0]
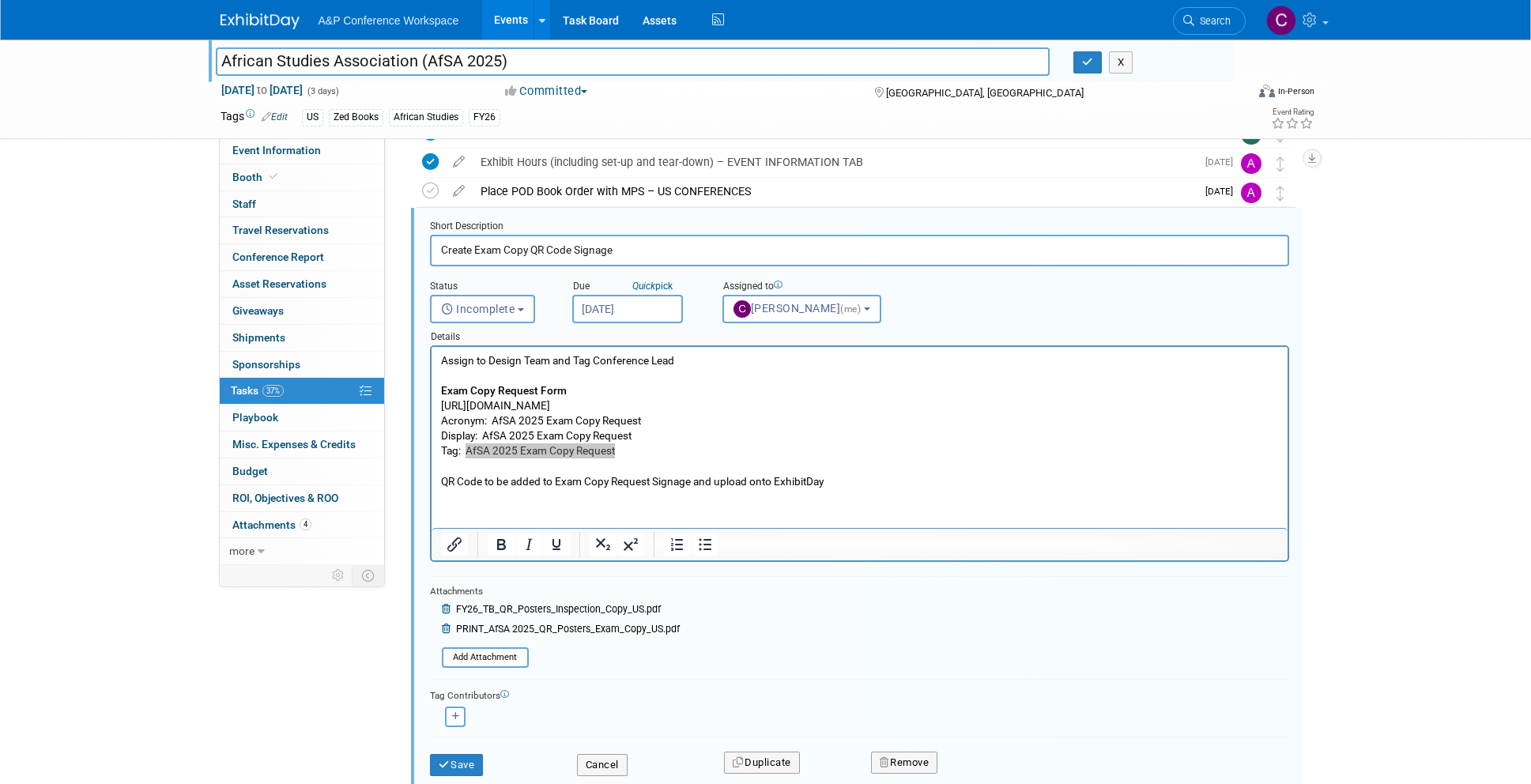
click at [464, 761] on button "Save" at bounding box center [457, 765] width 54 height 22
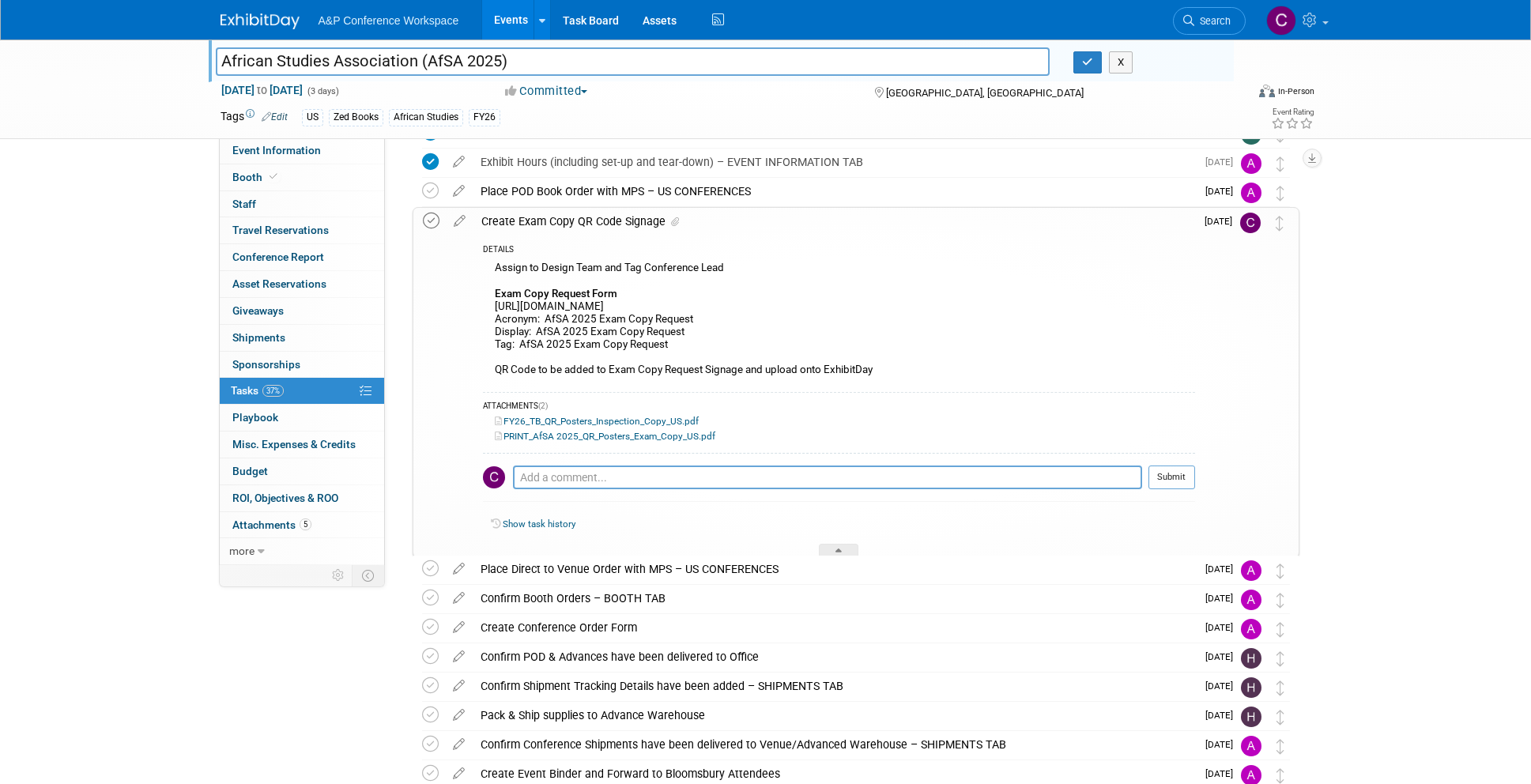
click at [428, 220] on icon at bounding box center [430, 221] width 16 height 16
click at [484, 61] on input "African Studies Association (AfSA 2025)" at bounding box center [633, 61] width 834 height 28
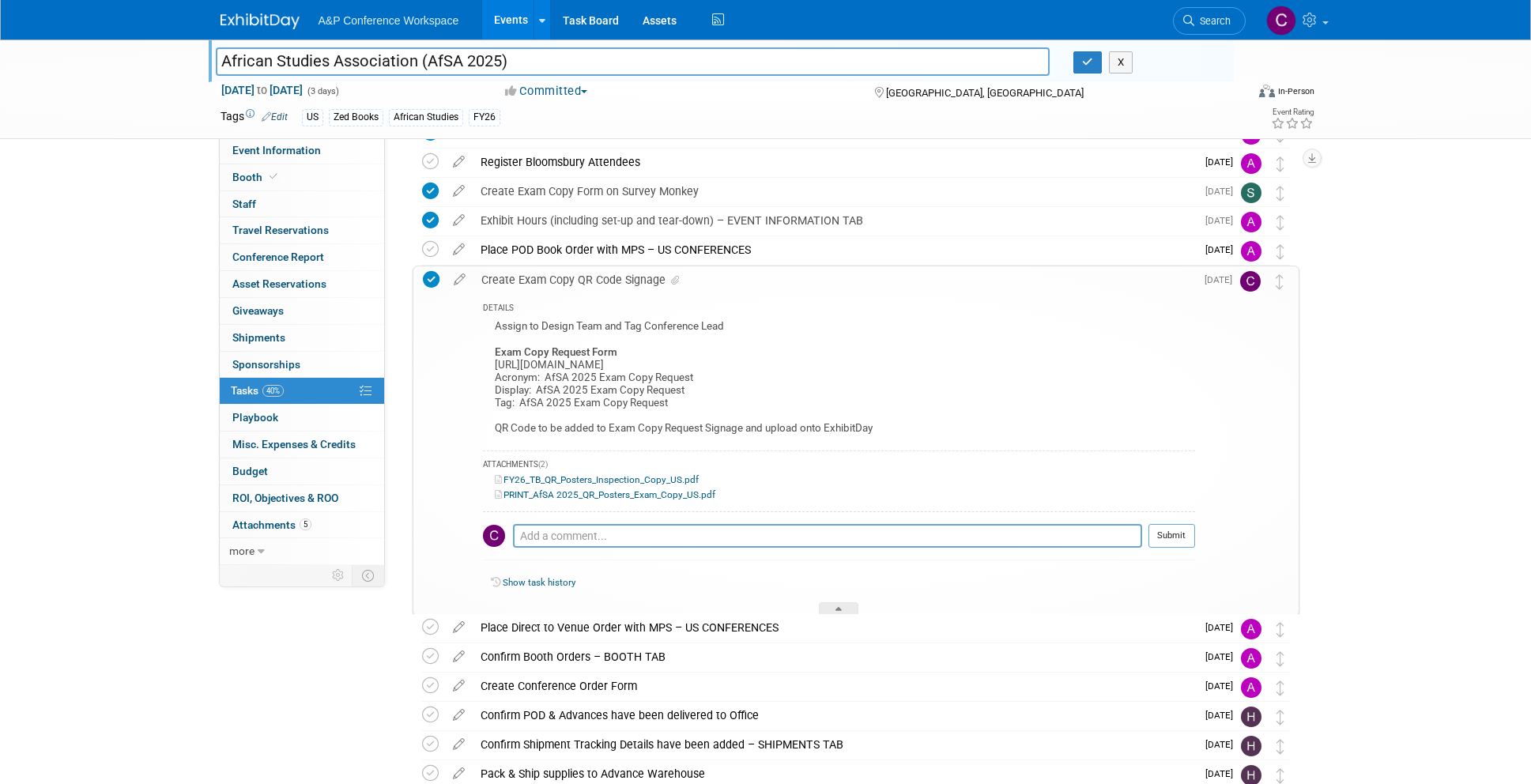
scroll to position [418, 0]
